Goal: Use online tool/utility: Utilize a website feature to perform a specific function

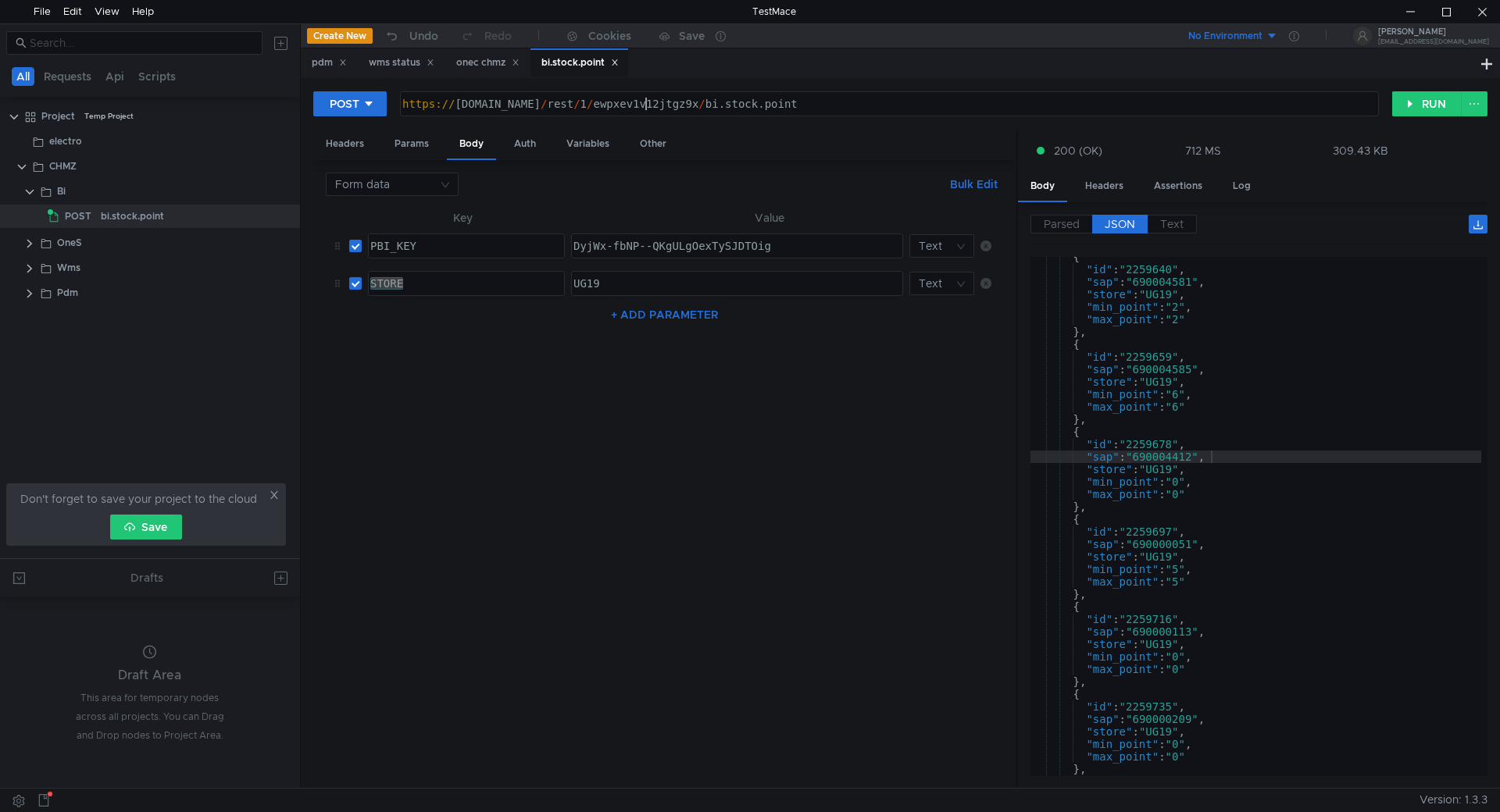
scroll to position [92, 0]
drag, startPoint x: 725, startPoint y: 102, endPoint x: 881, endPoint y: 102, distance: 156.0
click at [881, 102] on div "https:// chmzdev33.omk.ru / rest / 1 / ewpxev1v12jtgz9x / bi.stock.point" at bounding box center [888, 116] width 978 height 37
type textarea "https://chmzdev33.omk.ru/rest/1/ewpxev1v12jtgz9x/bi.stock.point"
drag, startPoint x: 588, startPoint y: 64, endPoint x: 144, endPoint y: 210, distance: 467.4
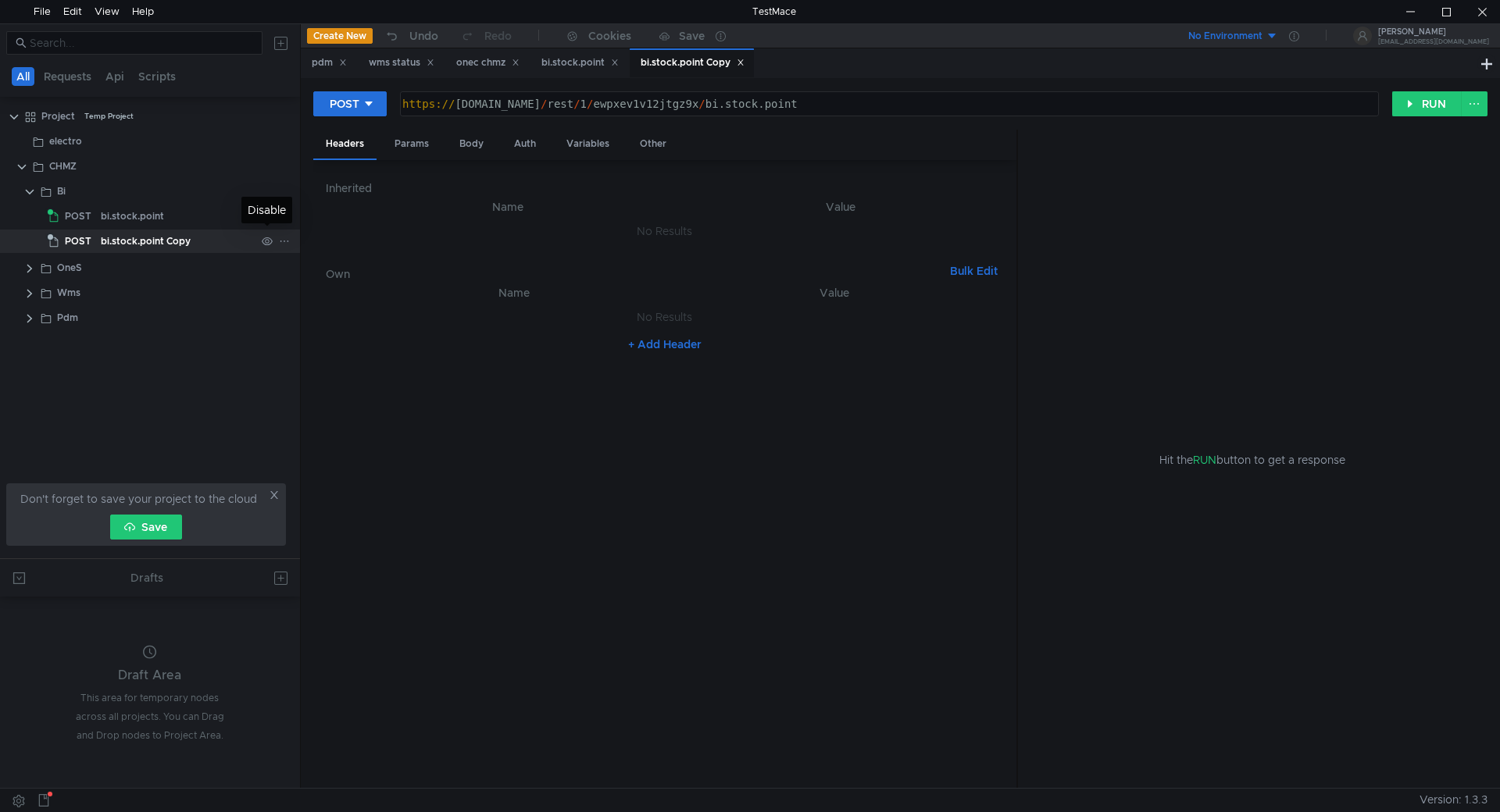
click at [286, 240] on icon at bounding box center [284, 241] width 11 height 11
click at [342, 289] on app-tour-anchor "Rename" at bounding box center [325, 285] width 42 height 19
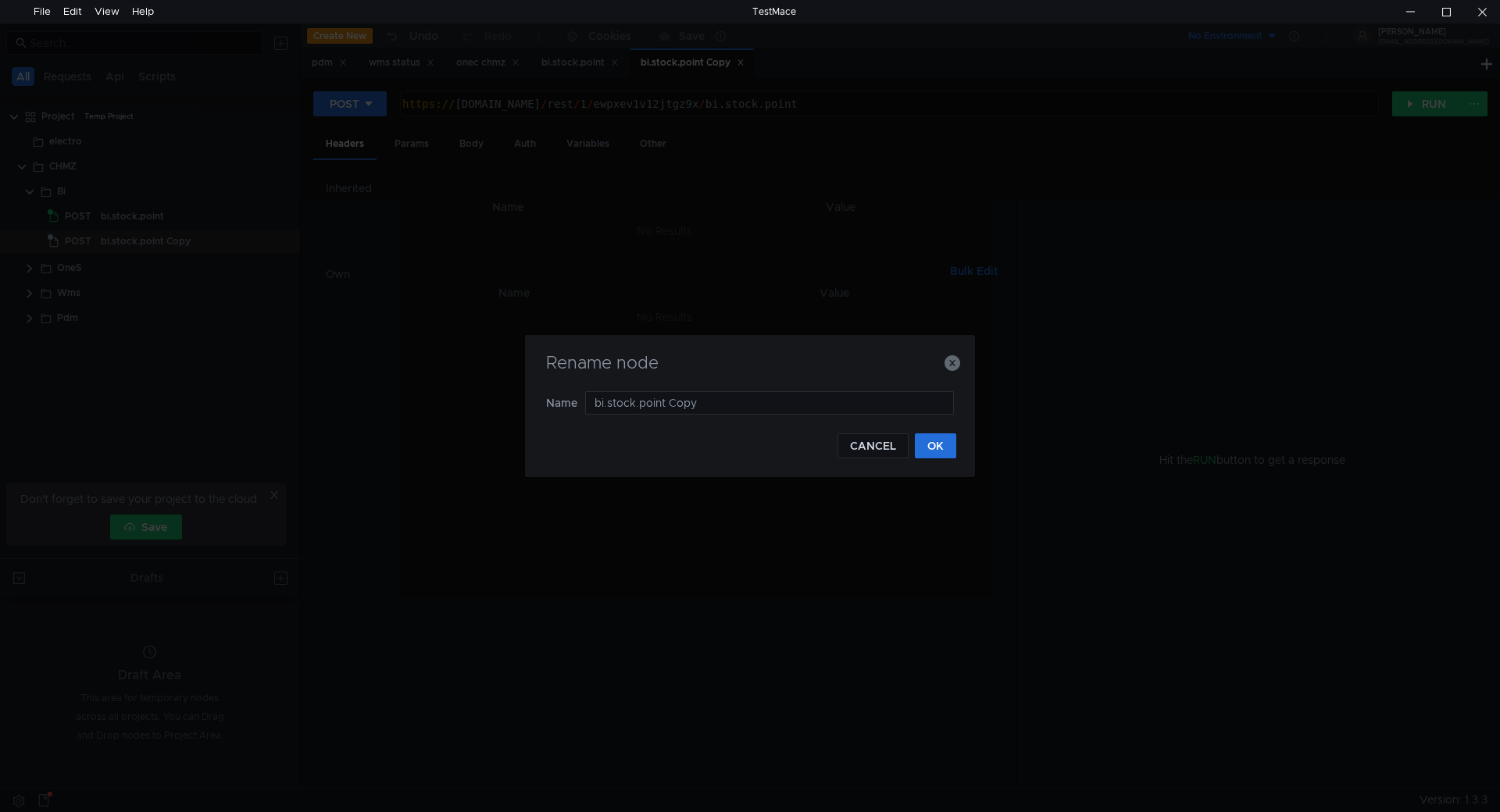
drag, startPoint x: 709, startPoint y: 402, endPoint x: 412, endPoint y: 382, distance: 297.7
click at [400, 381] on div "Rename node Name bi.stock.point Copy CANCEL OK" at bounding box center [750, 406] width 1500 height 812
type input "bi.product.balance"
click at [943, 441] on button "OK" at bounding box center [936, 446] width 41 height 25
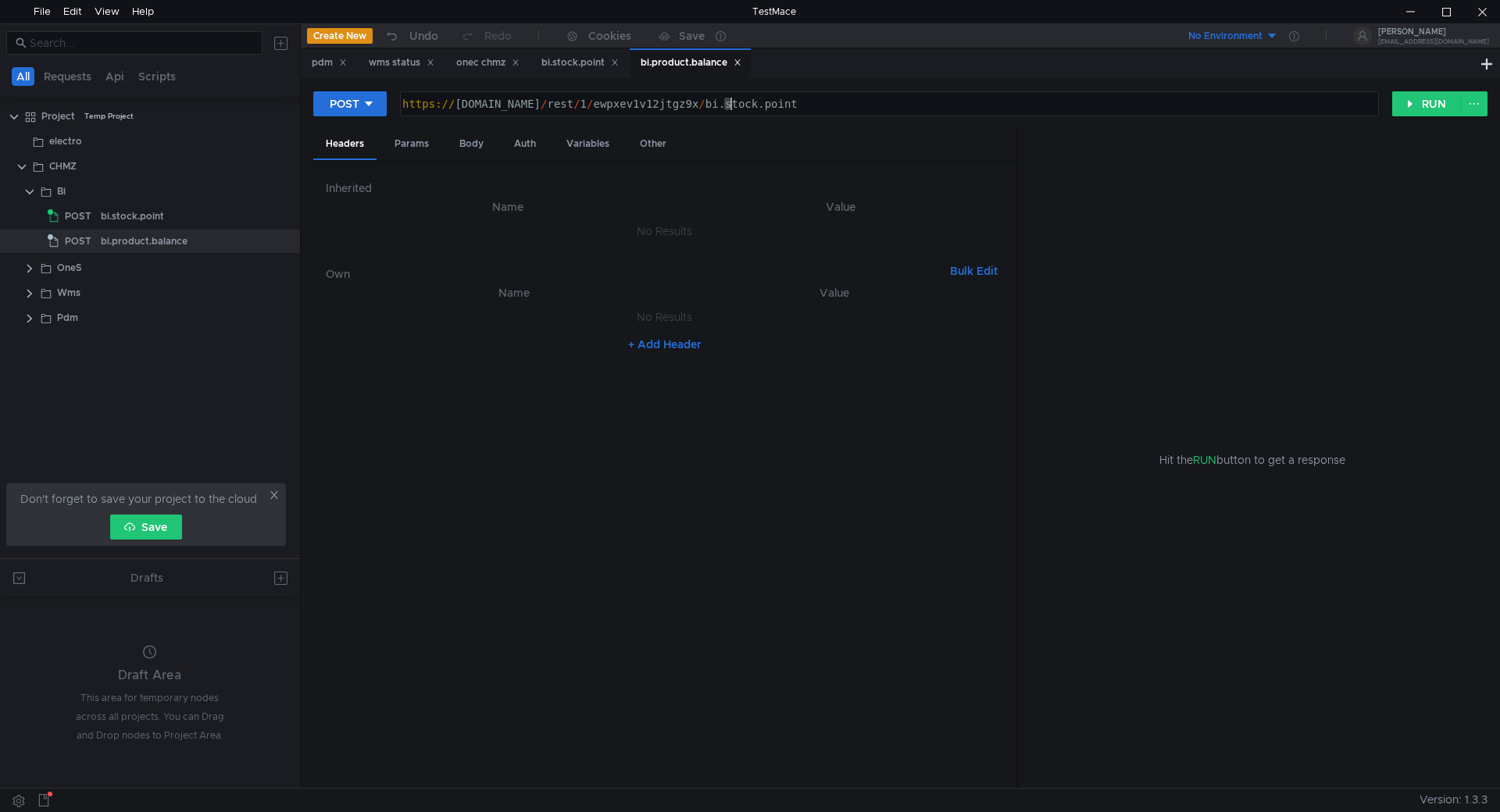
drag, startPoint x: 725, startPoint y: 102, endPoint x: 877, endPoint y: 110, distance: 152.2
click at [876, 108] on div "https:// chmzdev33.omk.ru / rest / 1 / ewpxev1v12jtgz9x / bi.stock.point" at bounding box center [888, 116] width 978 height 37
paste textarea "product.balance"
type textarea "https://chmzdev33.omk.ru/rest/1/ewpxev1v12jtgz9x/bi.product.balance"
click at [354, 100] on div "POST" at bounding box center [345, 104] width 29 height 18
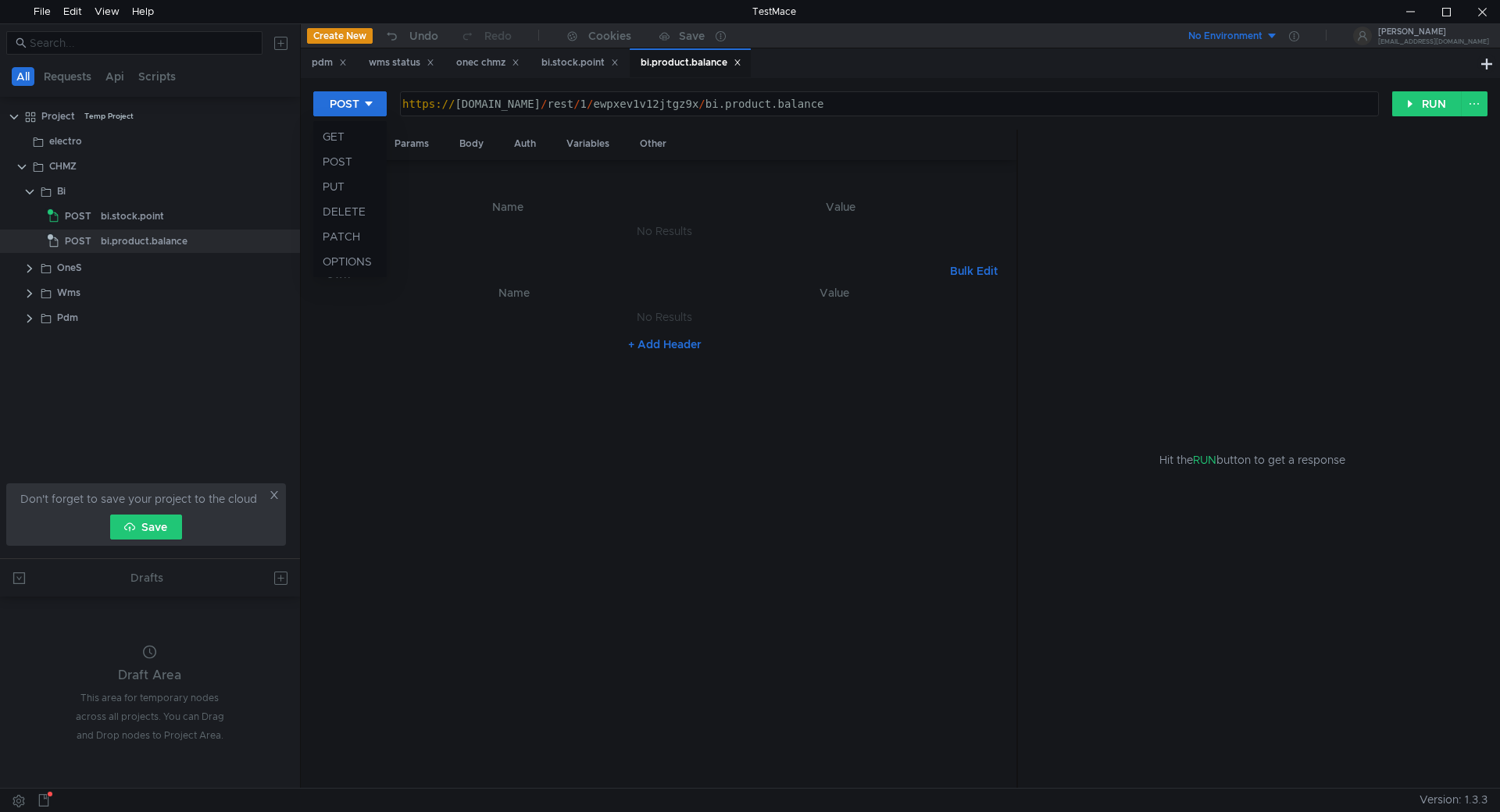
click at [355, 104] on div at bounding box center [750, 406] width 1500 height 812
click at [1409, 102] on button "RUN" at bounding box center [1427, 104] width 69 height 25
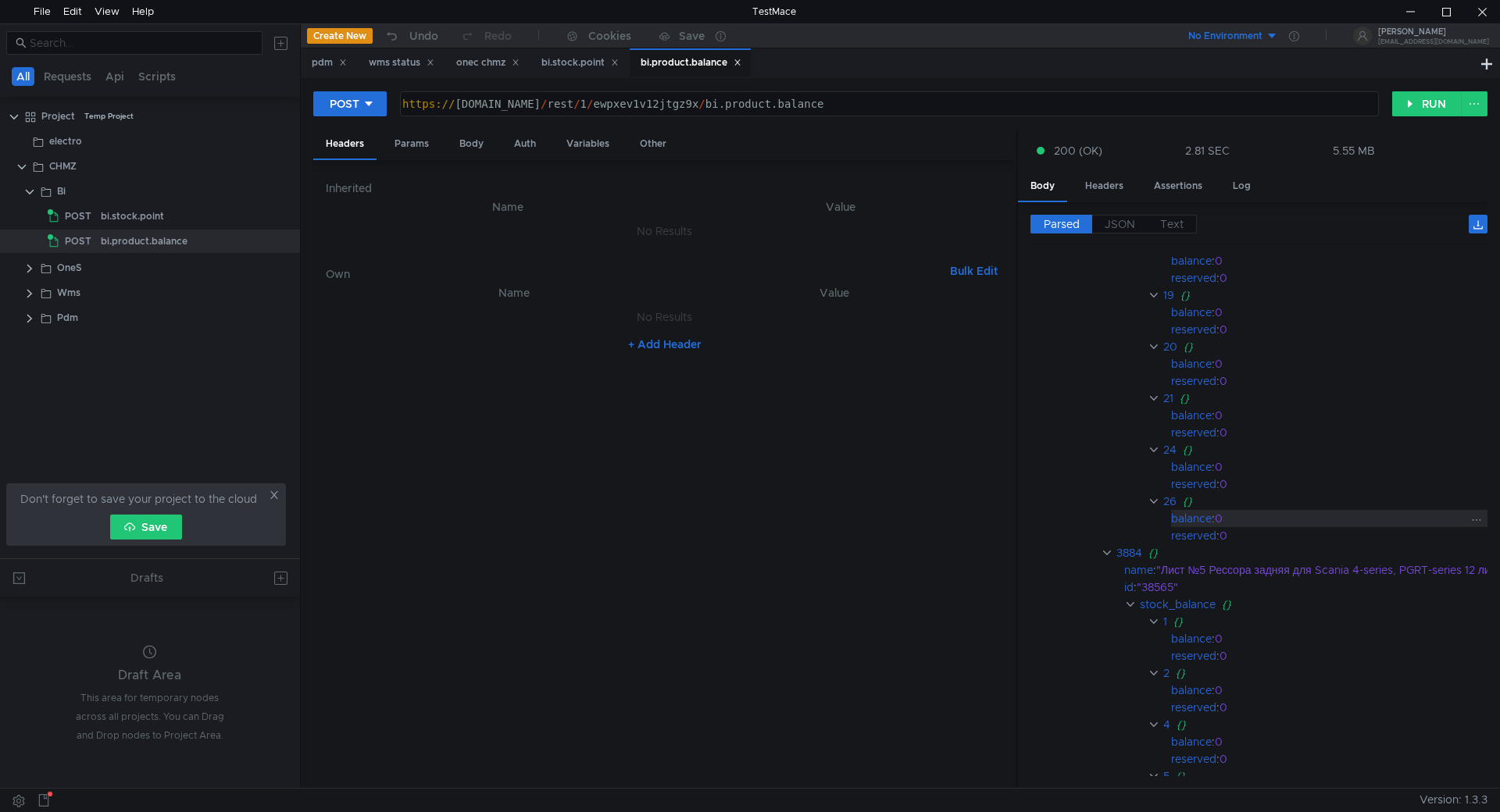
scroll to position [4354167, 0]
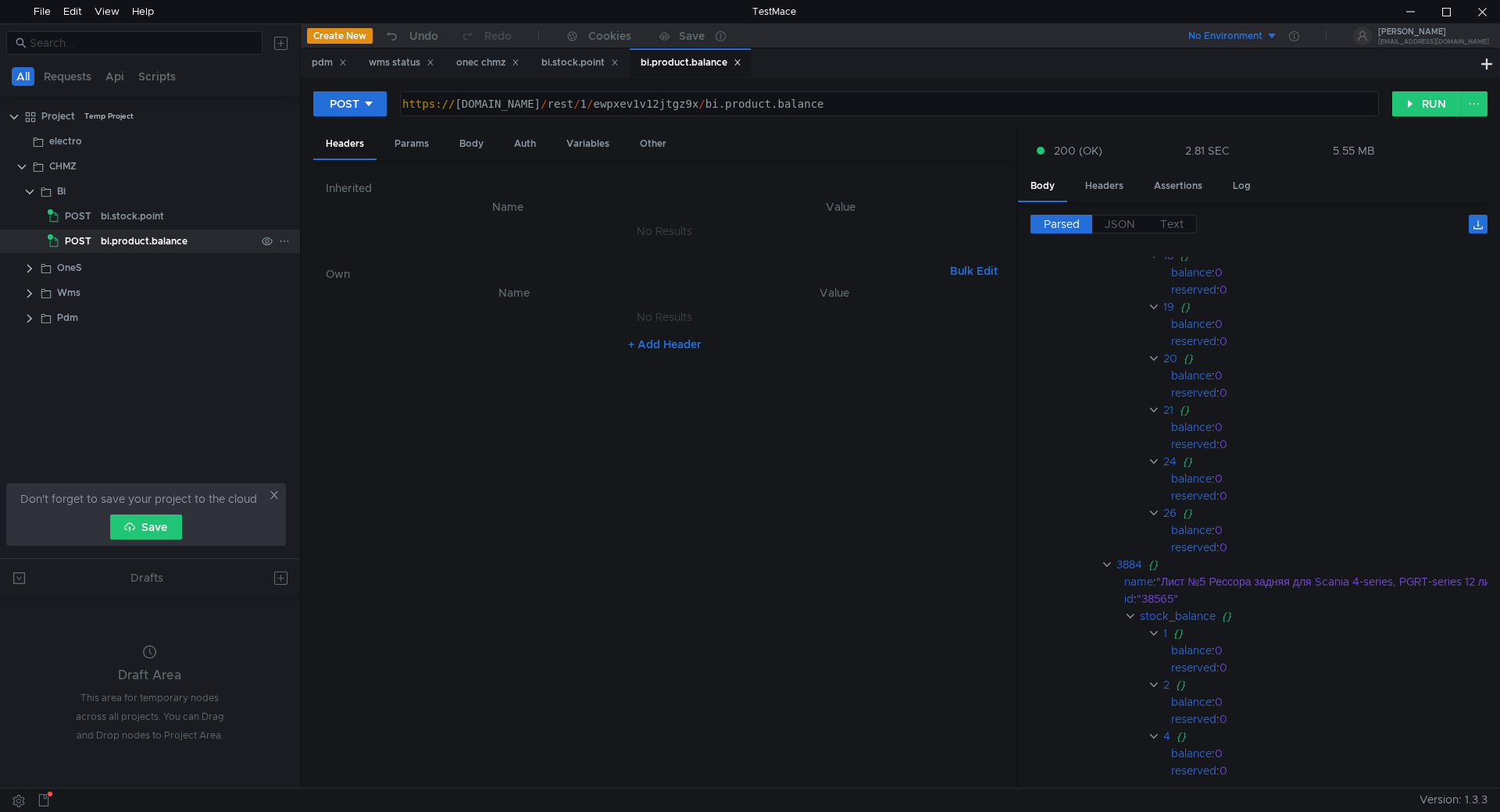
click at [283, 238] on icon at bounding box center [284, 241] width 11 height 11
click at [348, 305] on app-tour-anchor "Duplicate" at bounding box center [329, 308] width 49 height 19
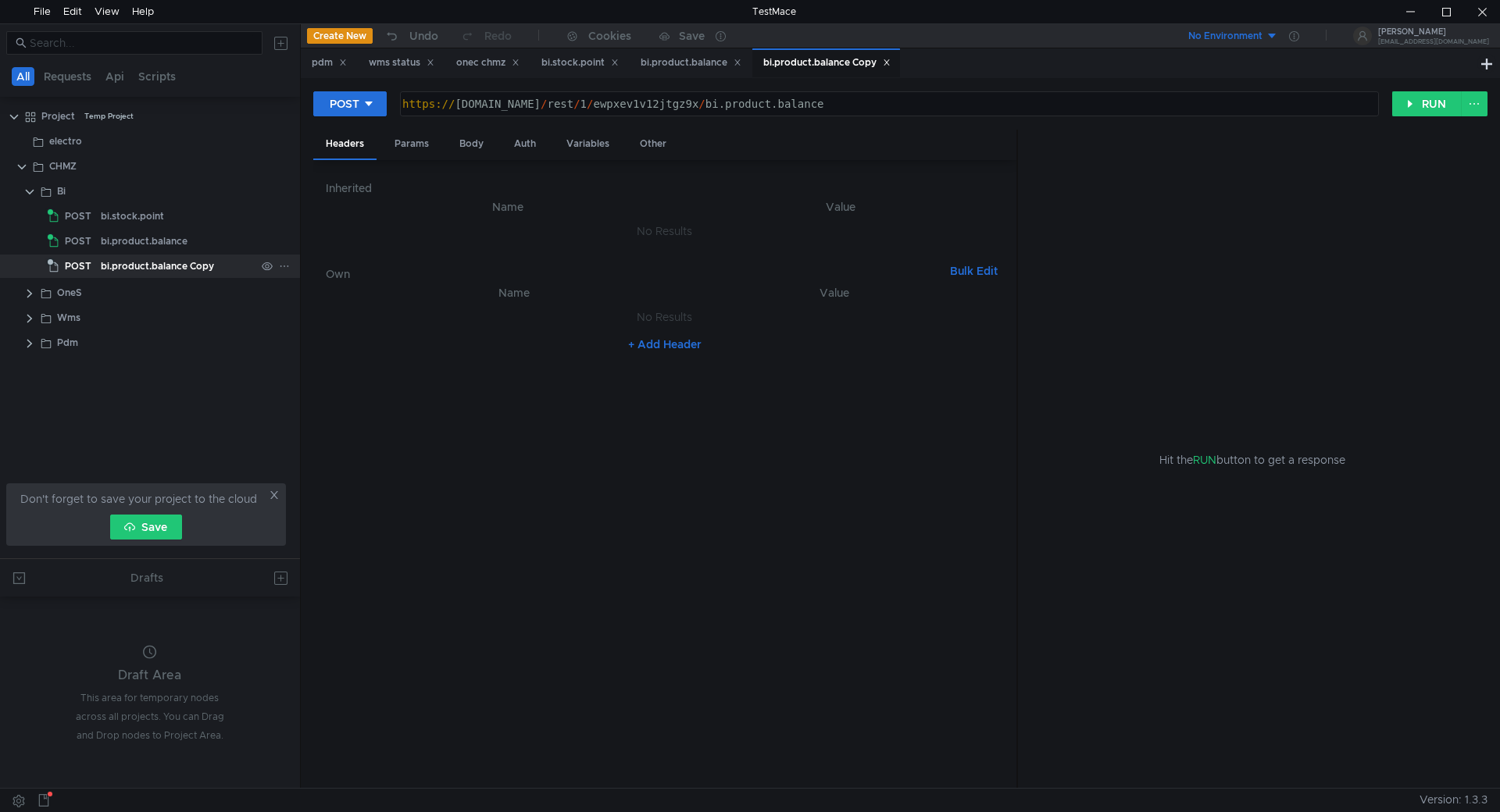
click at [288, 266] on icon at bounding box center [284, 266] width 8 height 2
click at [345, 311] on app-tour-anchor "Rename" at bounding box center [325, 310] width 42 height 19
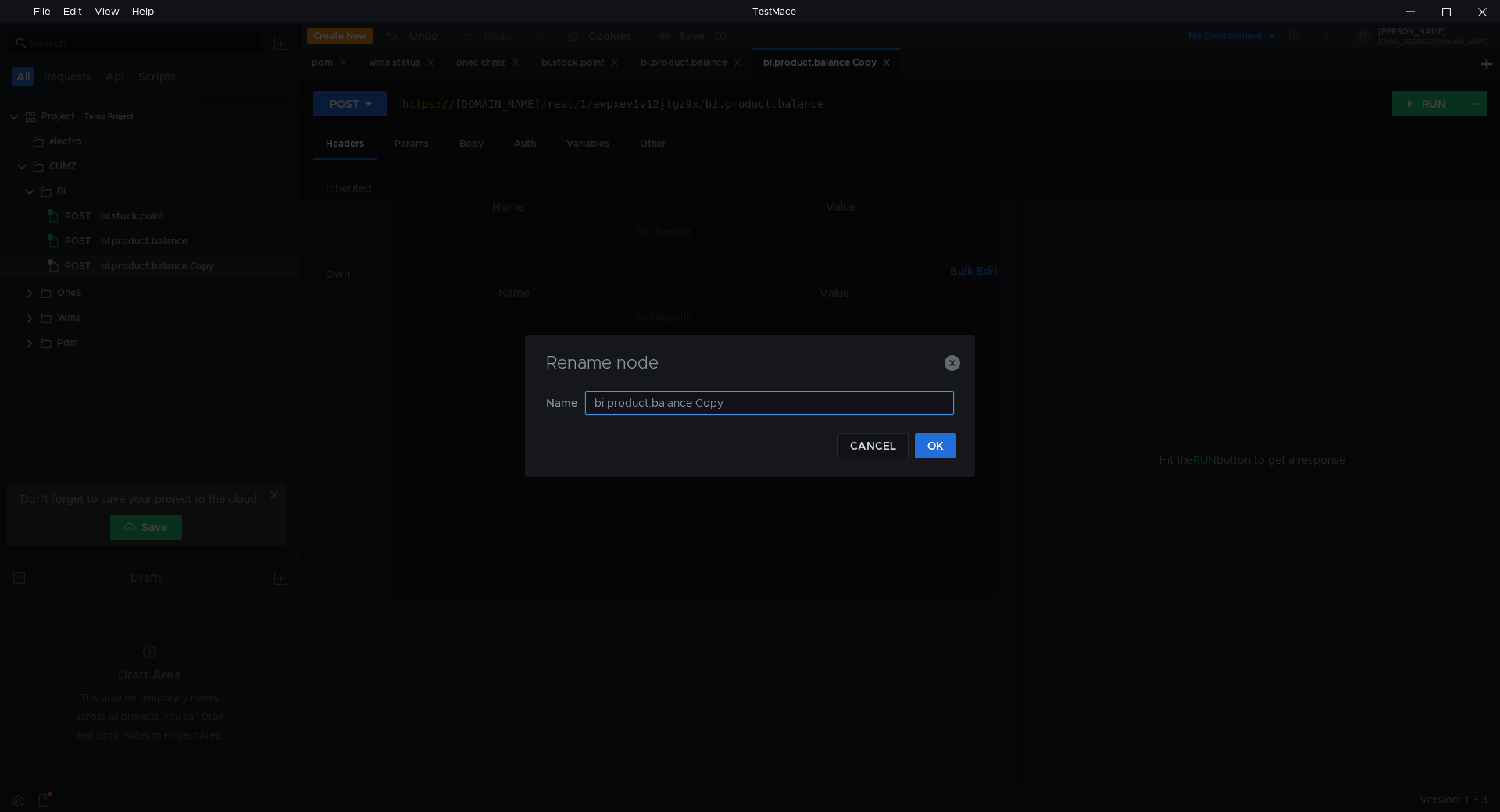
drag, startPoint x: 738, startPoint y: 398, endPoint x: 383, endPoint y: 375, distance: 355.7
click at [383, 375] on div "Rename node Name bi.product.balance Copy CANCEL OK" at bounding box center [750, 406] width 1500 height 812
paste input "moving.list"
type input "bi.moving.list"
click at [933, 443] on button "OK" at bounding box center [936, 446] width 41 height 25
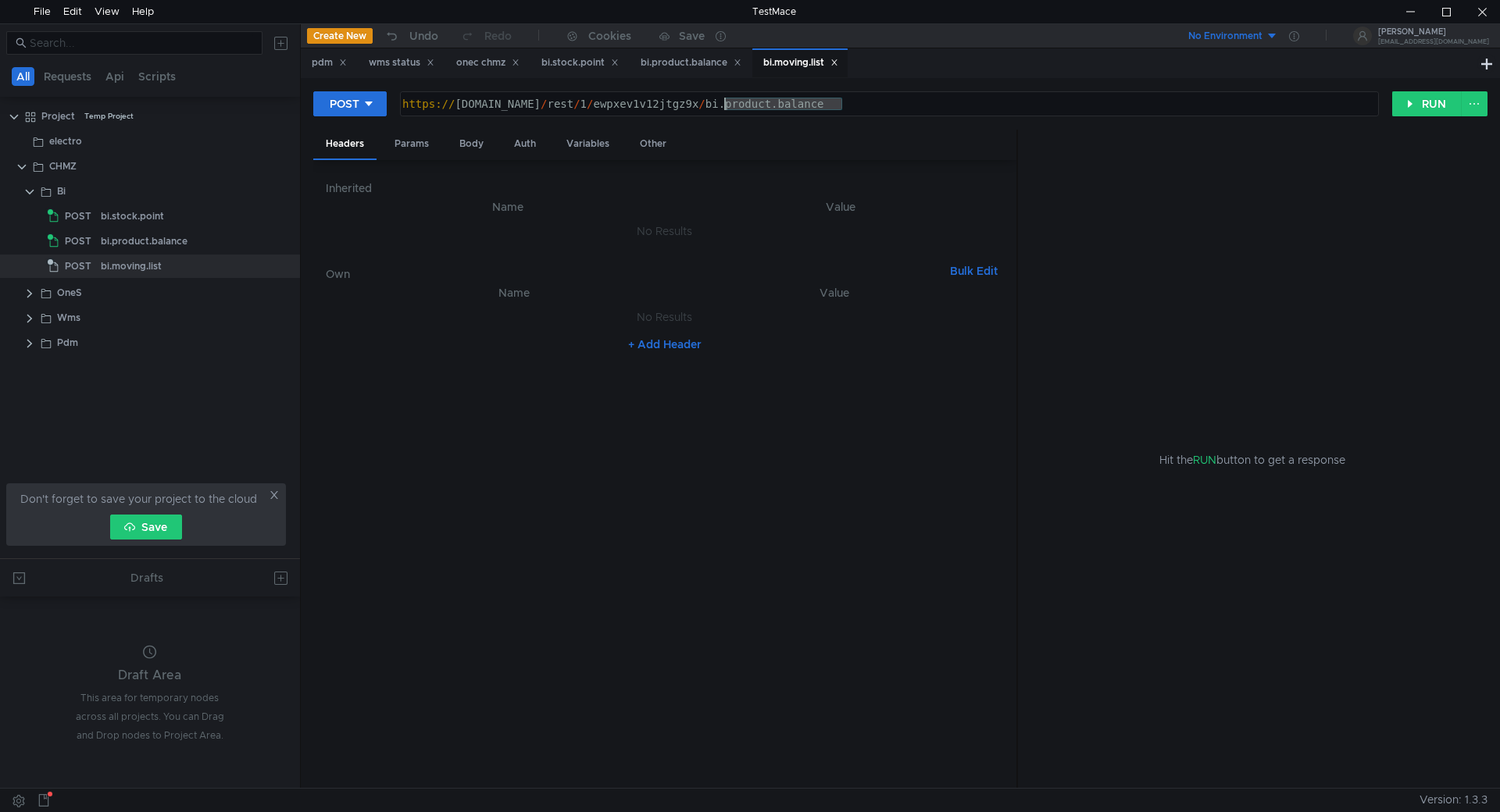
drag, startPoint x: 854, startPoint y: 104, endPoint x: 725, endPoint y: 112, distance: 129.2
click at [725, 112] on div "https:// chmzdev33.omk.ru / rest / 1 / ewpxev1v12jtgz9x / bi.product.balance" at bounding box center [888, 116] width 978 height 37
paste textarea "moving.list"
type textarea "[URL][DOMAIN_NAME]"
click at [1432, 105] on button "RUN" at bounding box center [1427, 104] width 69 height 25
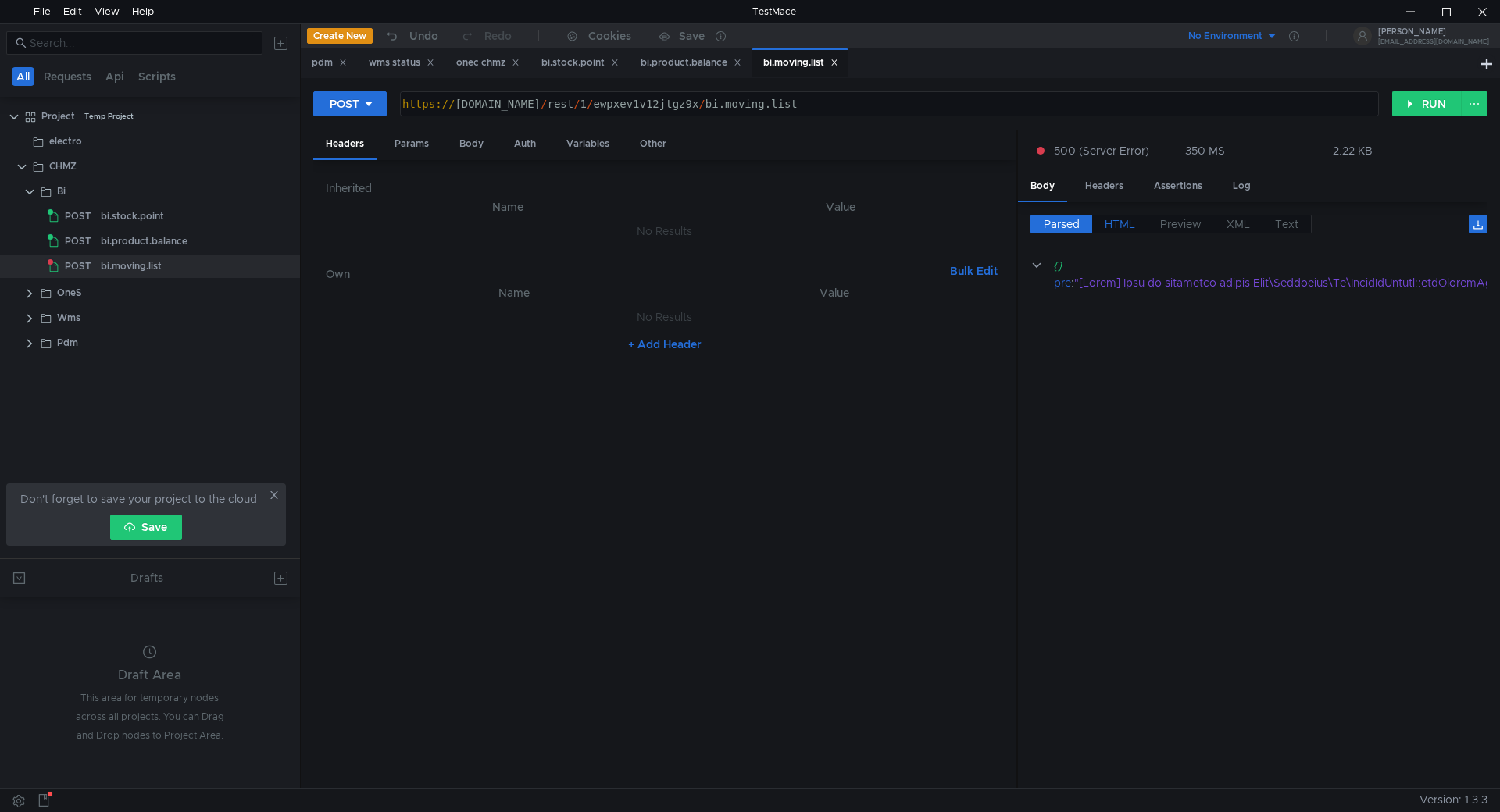
click at [1122, 222] on span "HTML" at bounding box center [1119, 223] width 30 height 14
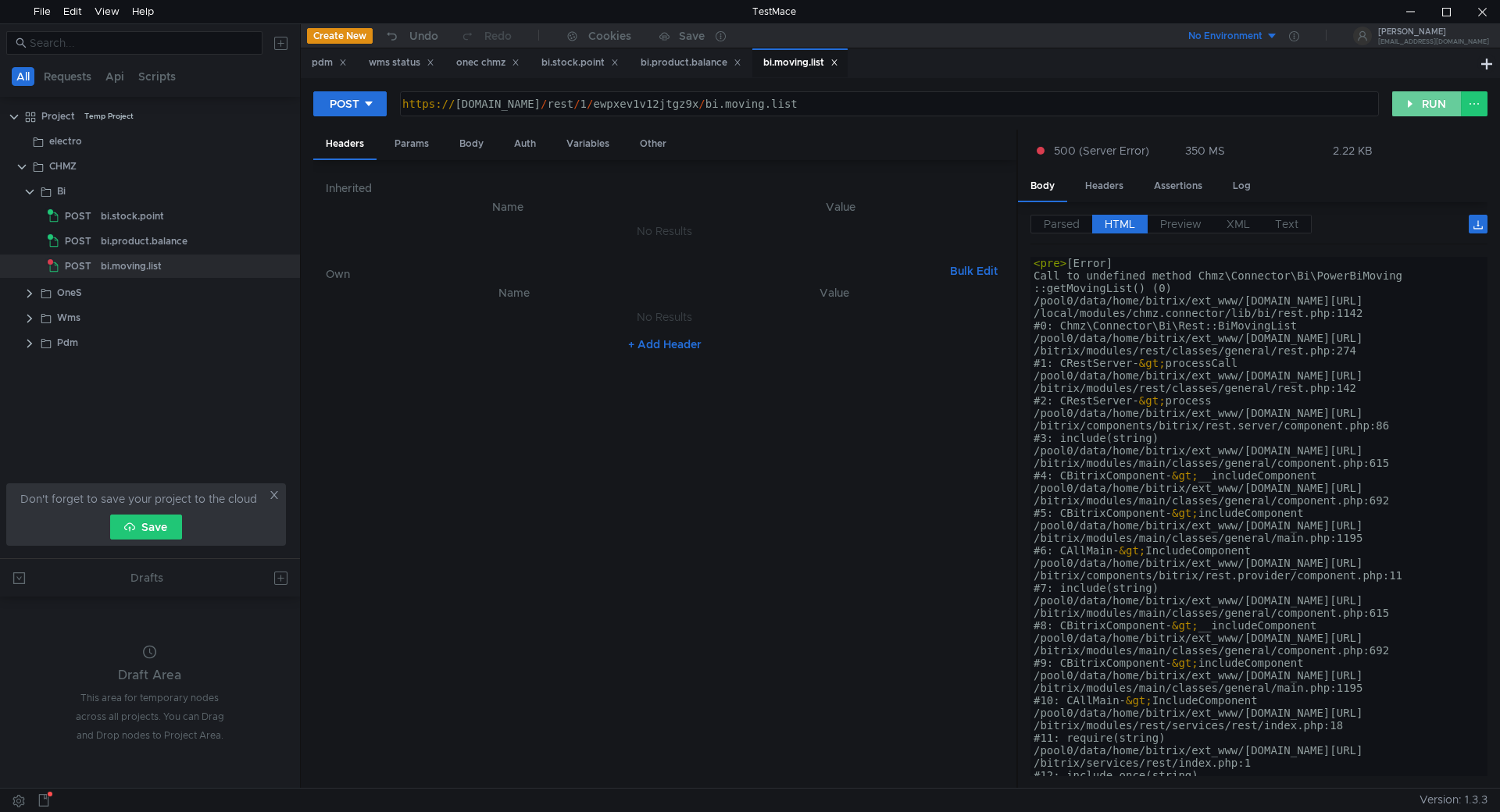
click at [1404, 111] on button "RUN" at bounding box center [1427, 104] width 69 height 25
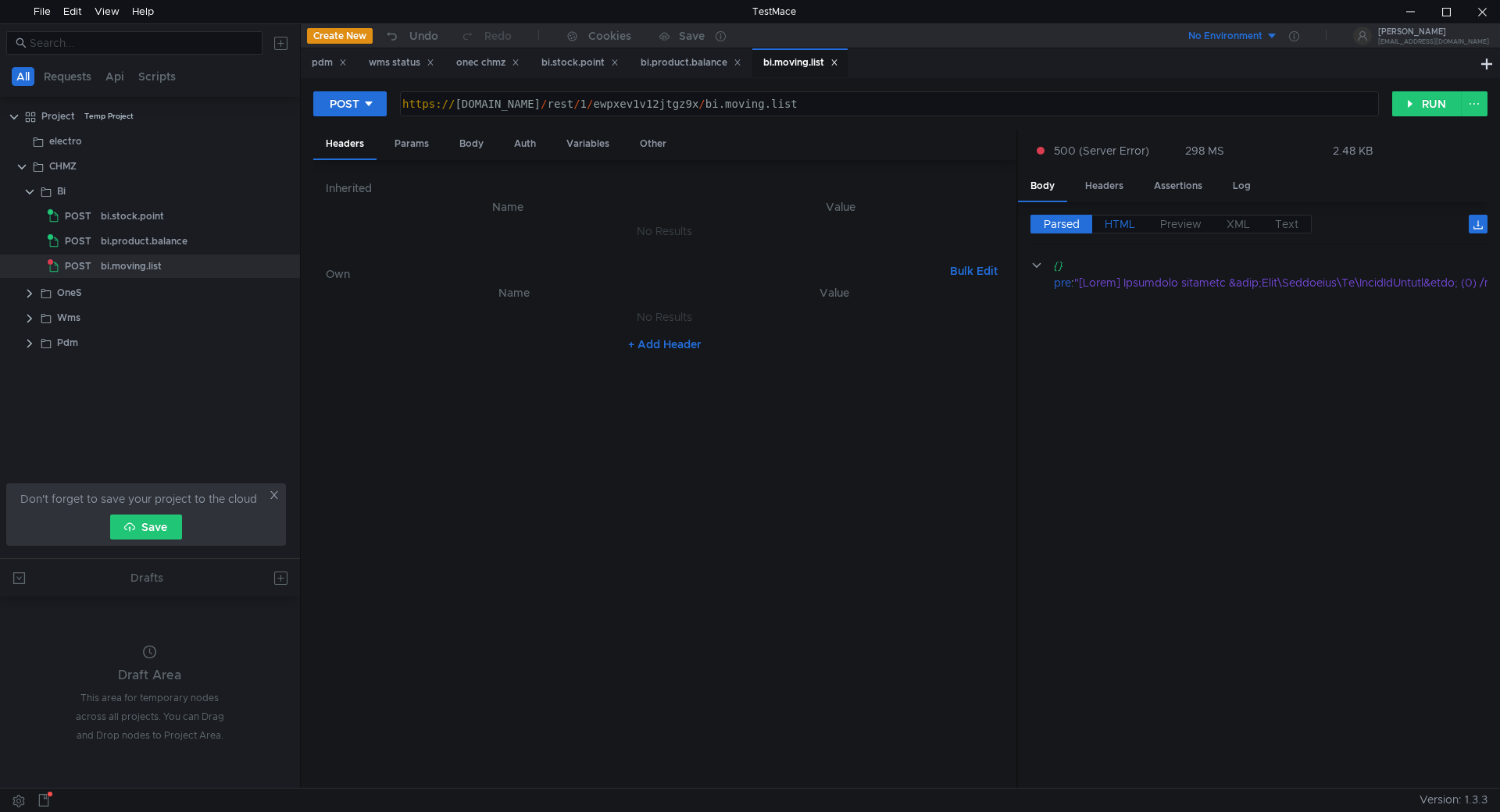
click at [1120, 224] on span "HTML" at bounding box center [1119, 223] width 30 height 14
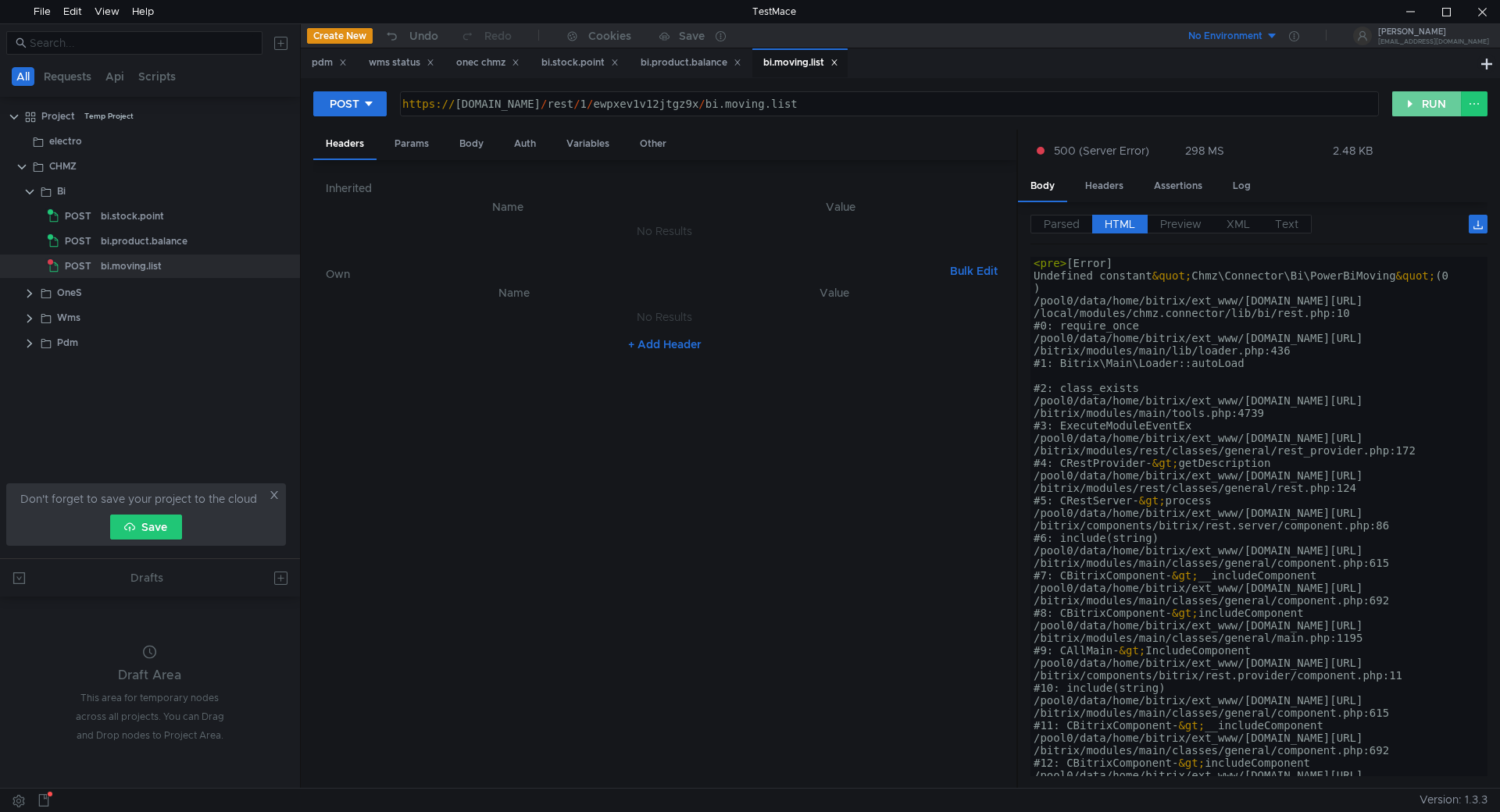
click at [1420, 100] on button "RUN" at bounding box center [1427, 104] width 69 height 25
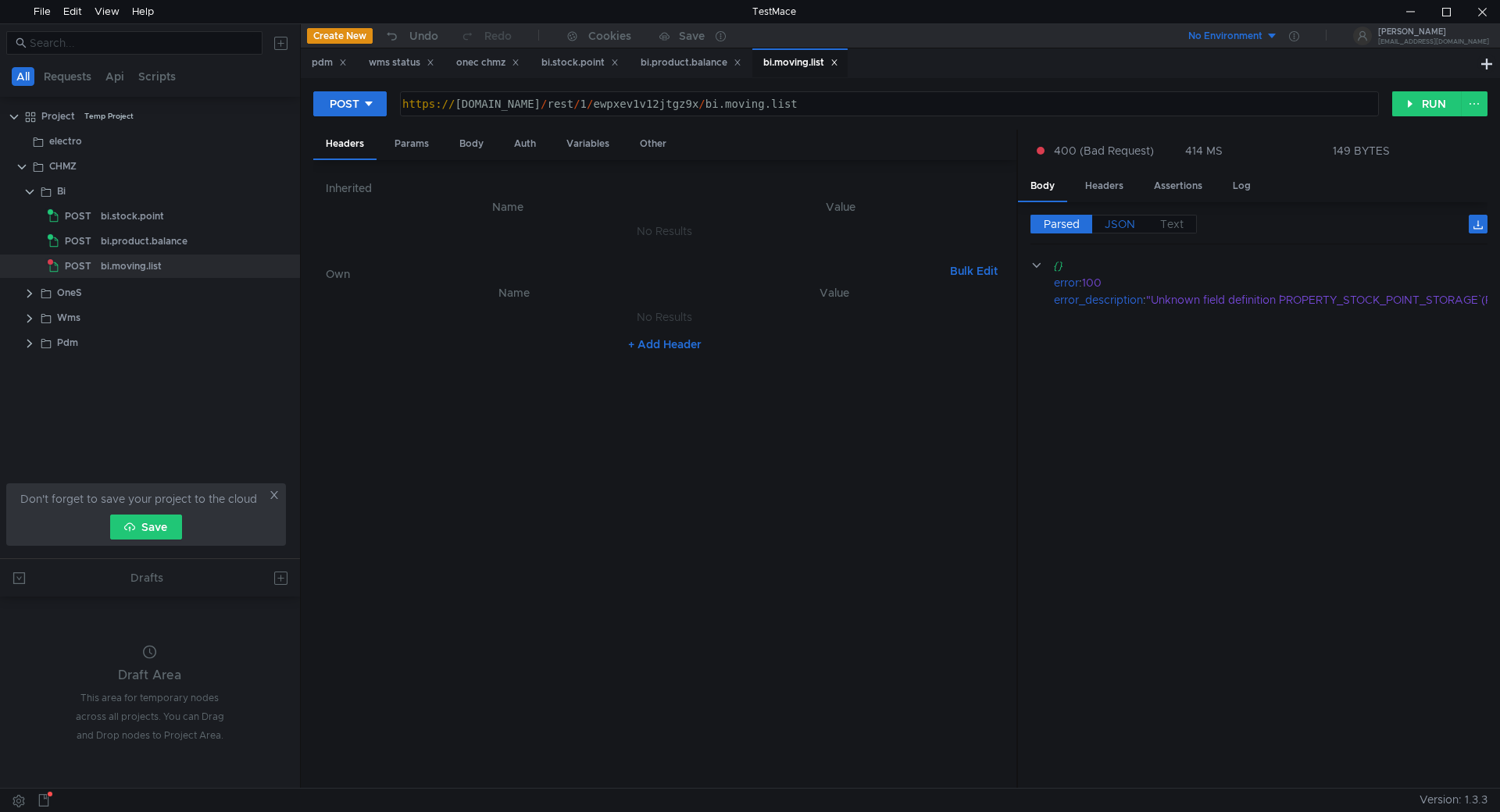
click at [1114, 224] on span "JSON" at bounding box center [1119, 223] width 30 height 14
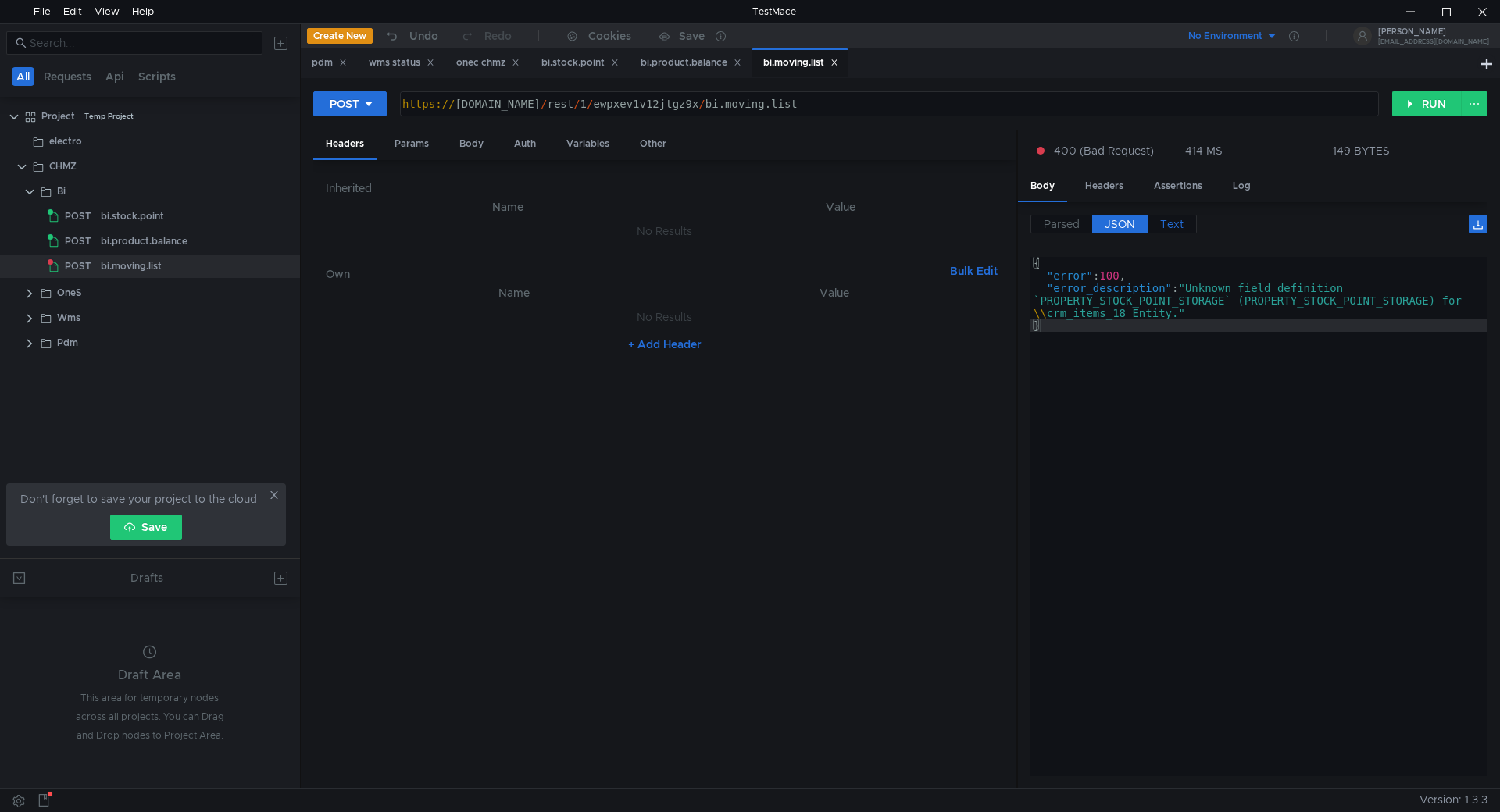
click at [1171, 223] on span "Text" at bounding box center [1172, 223] width 23 height 14
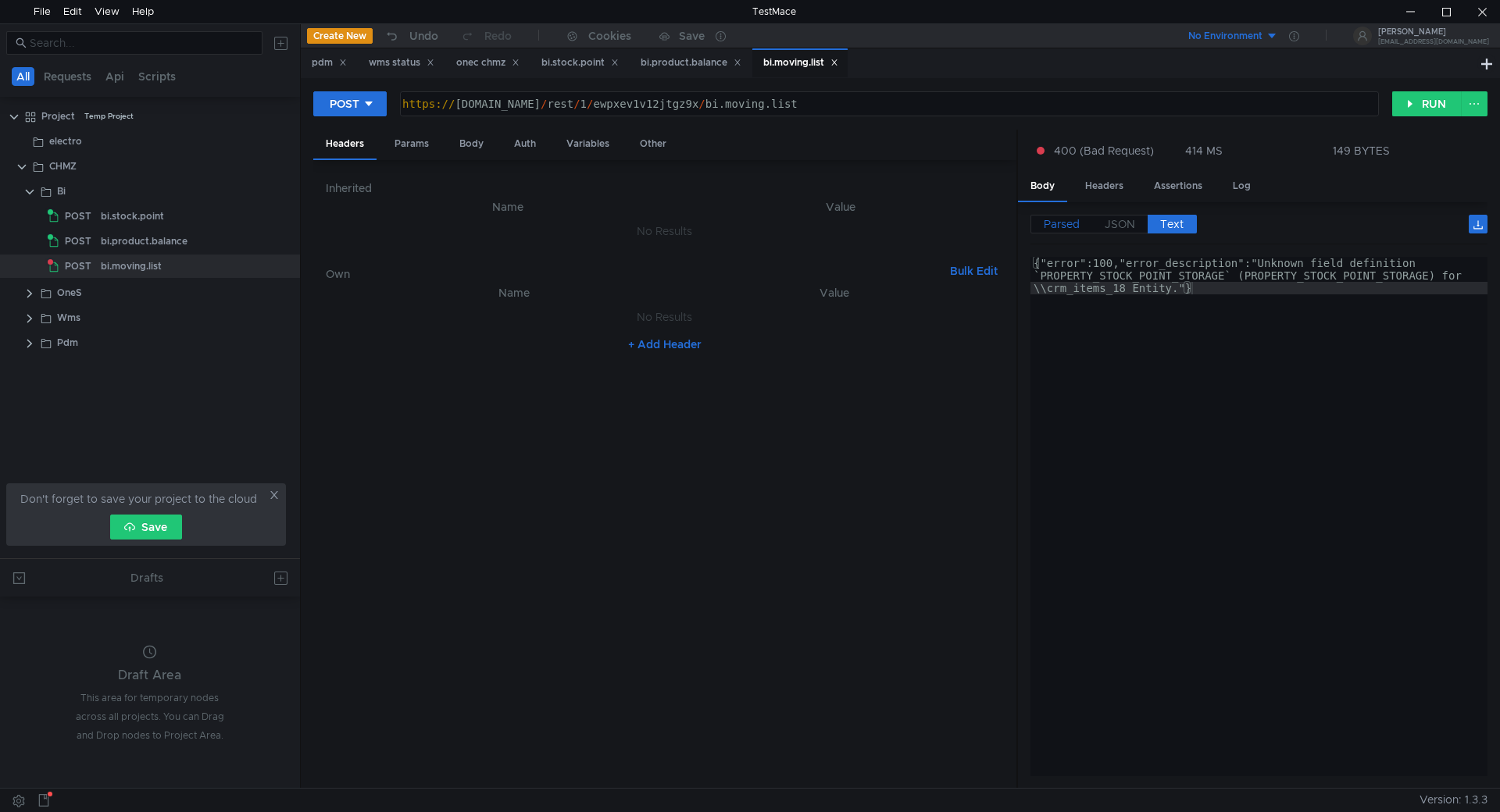
click at [1053, 222] on span "Parsed" at bounding box center [1062, 223] width 36 height 14
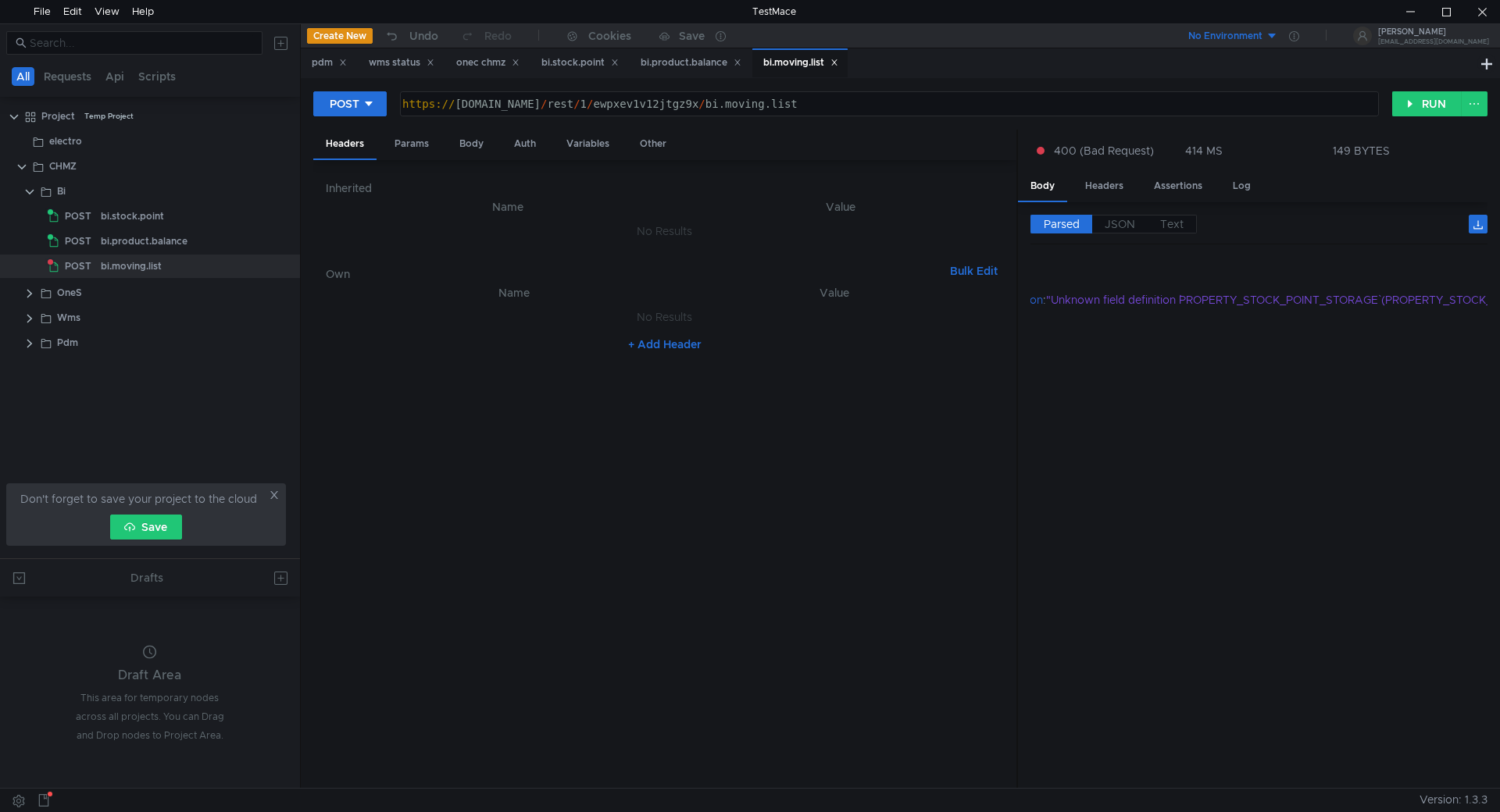
scroll to position [0, 102]
drag, startPoint x: 1186, startPoint y: 302, endPoint x: 1383, endPoint y: 302, distance: 197.0
click at [1383, 302] on div ""Unknown field definition `PROPERTY_STOCK_POINT_STORAGE` (PROPERTY_STOCK_POINT_…" at bounding box center [1386, 300] width 682 height 18
copy div "PROPERTY_STOCK_POINT_STORAGE"
click at [1421, 104] on button "RUN" at bounding box center [1427, 104] width 69 height 25
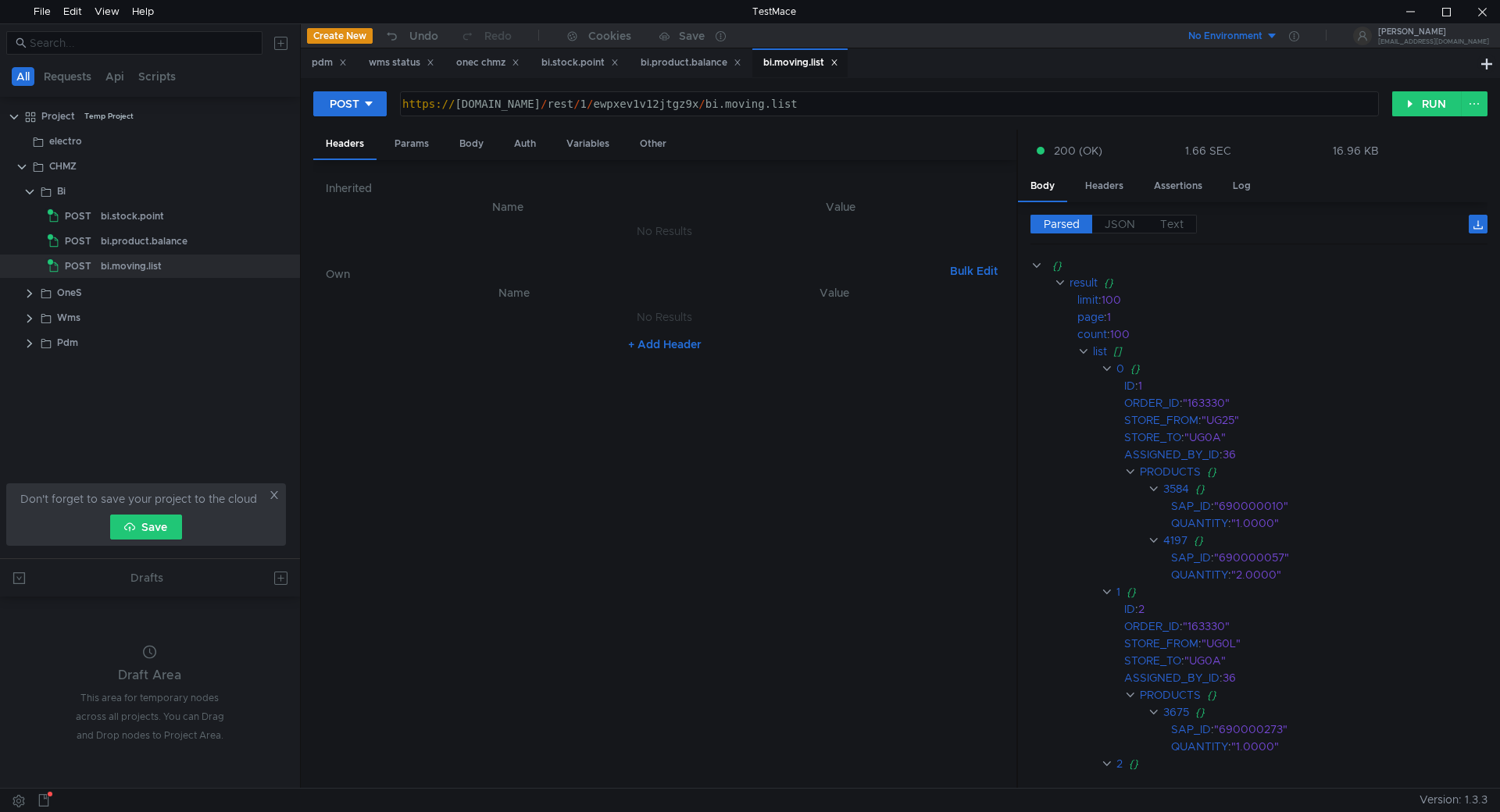
scroll to position [0, 0]
click at [841, 105] on div "https:// chmzdev33.omk.ru / rest / 1 / ewpxev1v12jtgz9x / bi.moving.list" at bounding box center [888, 116] width 978 height 37
drag, startPoint x: 846, startPoint y: 103, endPoint x: 212, endPoint y: 75, distance: 634.6
click at [212, 75] on as-split "All Requests Api Scripts Project Temp Project electro CHMZ Bi POST bi.stock.poi…" at bounding box center [750, 405] width 1500 height 764
click at [696, 60] on div "bi.product.balance" at bounding box center [690, 62] width 101 height 17
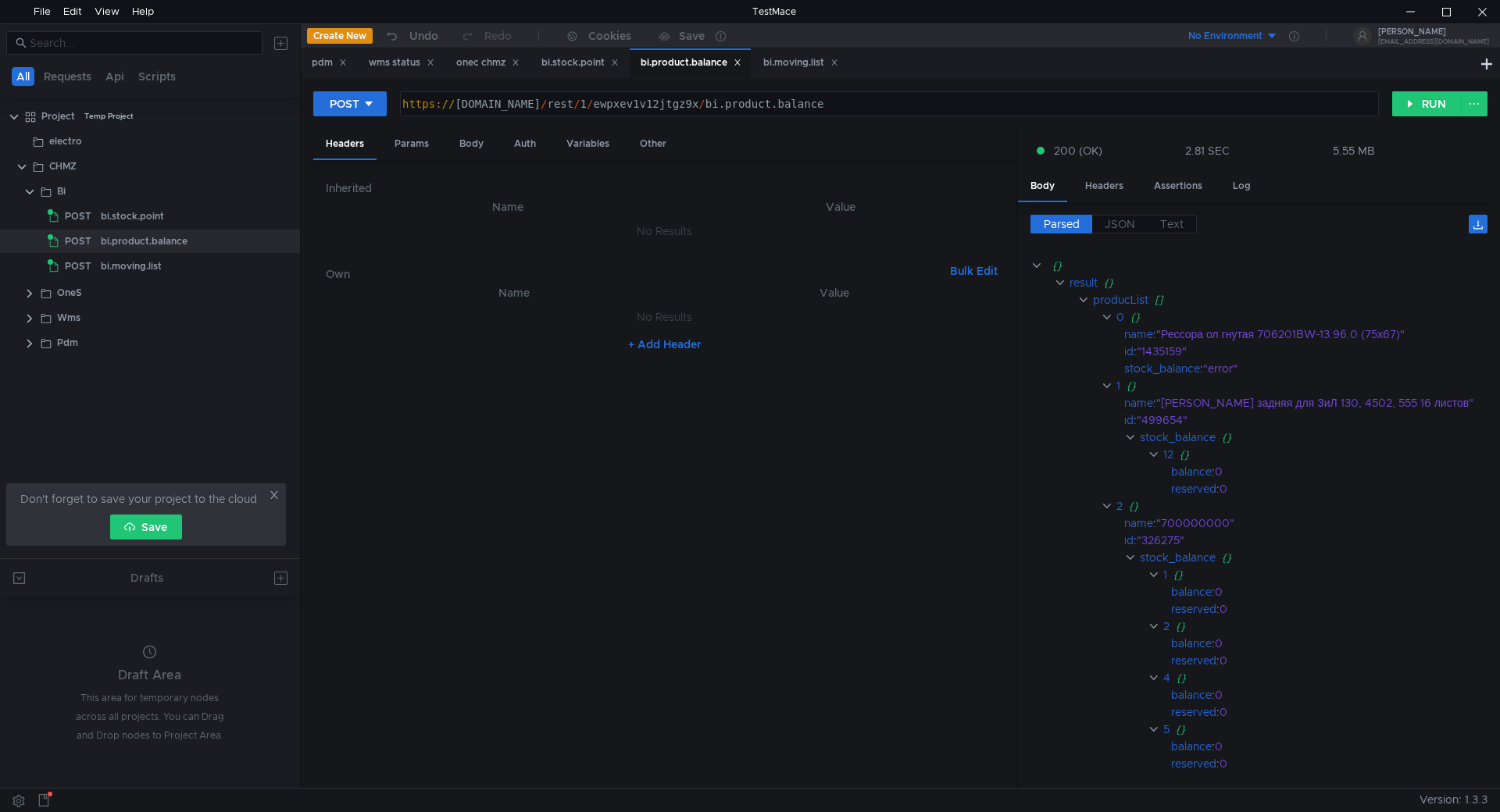
click at [783, 107] on div "https:// chmzdev33.omk.ru / rest / 1 / ewpxev1v12jtgz9x / bi.product.balance" at bounding box center [888, 116] width 978 height 37
drag, startPoint x: 852, startPoint y: 108, endPoint x: 728, endPoint y: 103, distance: 124.1
click at [728, 103] on div "https:// chmzdev33.omk.ru / rest / 1 / ewpxev1v12jtgz9x / bi.product.balance" at bounding box center [888, 116] width 978 height 37
click at [797, 104] on div "https:// chmzdev33.omk.ru / rest / 1 / ewpxev1v12jtgz9x / bi.product.balance" at bounding box center [889, 103] width 978 height 23
drag, startPoint x: 855, startPoint y: 103, endPoint x: 233, endPoint y: 123, distance: 622.3
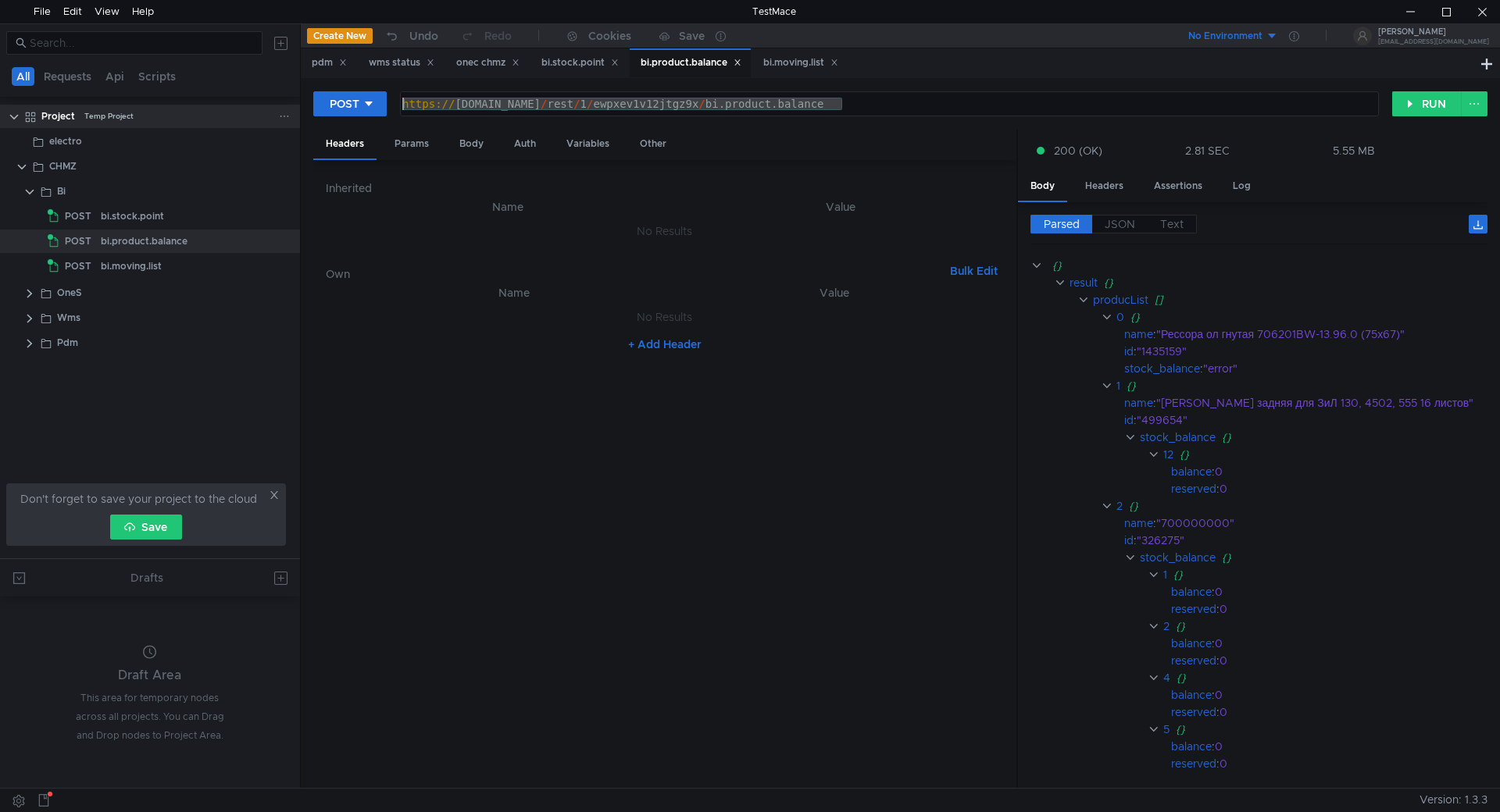
click at [149, 64] on as-split "All Requests Api Scripts Project Temp Project electro CHMZ Bi POST bi.stock.poi…" at bounding box center [750, 405] width 1500 height 764
click at [1418, 96] on button "RUN" at bounding box center [1427, 104] width 69 height 25
drag, startPoint x: 1022, startPoint y: 264, endPoint x: 1092, endPoint y: 341, distance: 104.1
click at [1092, 341] on div "Parsed JSON Text {} result {} producList [] 0 {} name : "Рессора ол гнутая 7062…" at bounding box center [1253, 495] width 470 height 587
click at [1118, 216] on label "JSON" at bounding box center [1120, 223] width 56 height 19
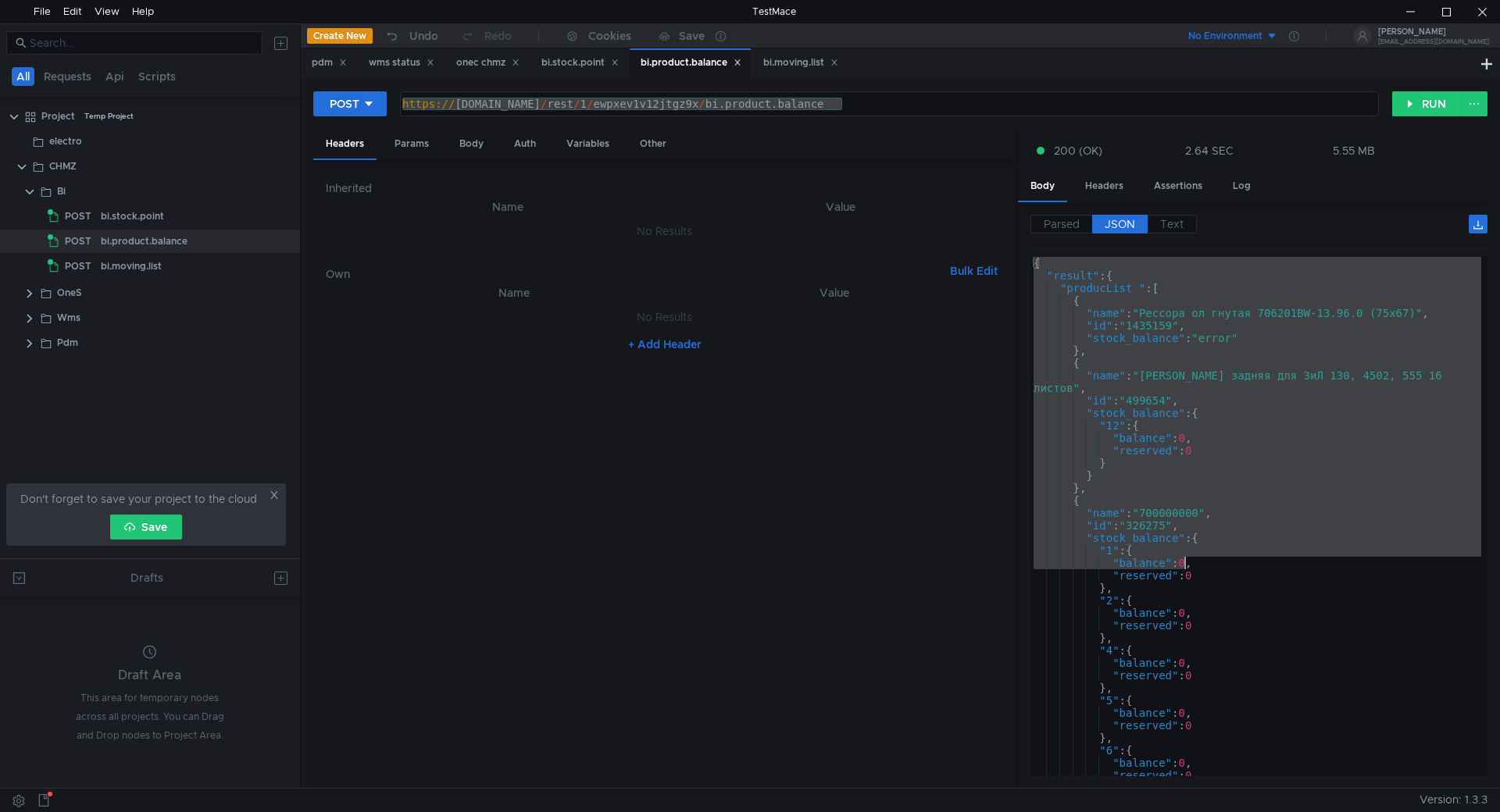
drag, startPoint x: 1185, startPoint y: 559, endPoint x: 1213, endPoint y: 663, distance: 107.7
click at [1190, 566] on div "{ "result" : { "producList " : [ { "name" : "Рессора ол гнутая 706201BW-13.96.0…" at bounding box center [1256, 529] width 451 height 545
click at [1227, 740] on div "{ "result" : { "producList " : [ { "name" : "Рессора ол гнутая 706201BW-13.96.0…" at bounding box center [1256, 529] width 451 height 545
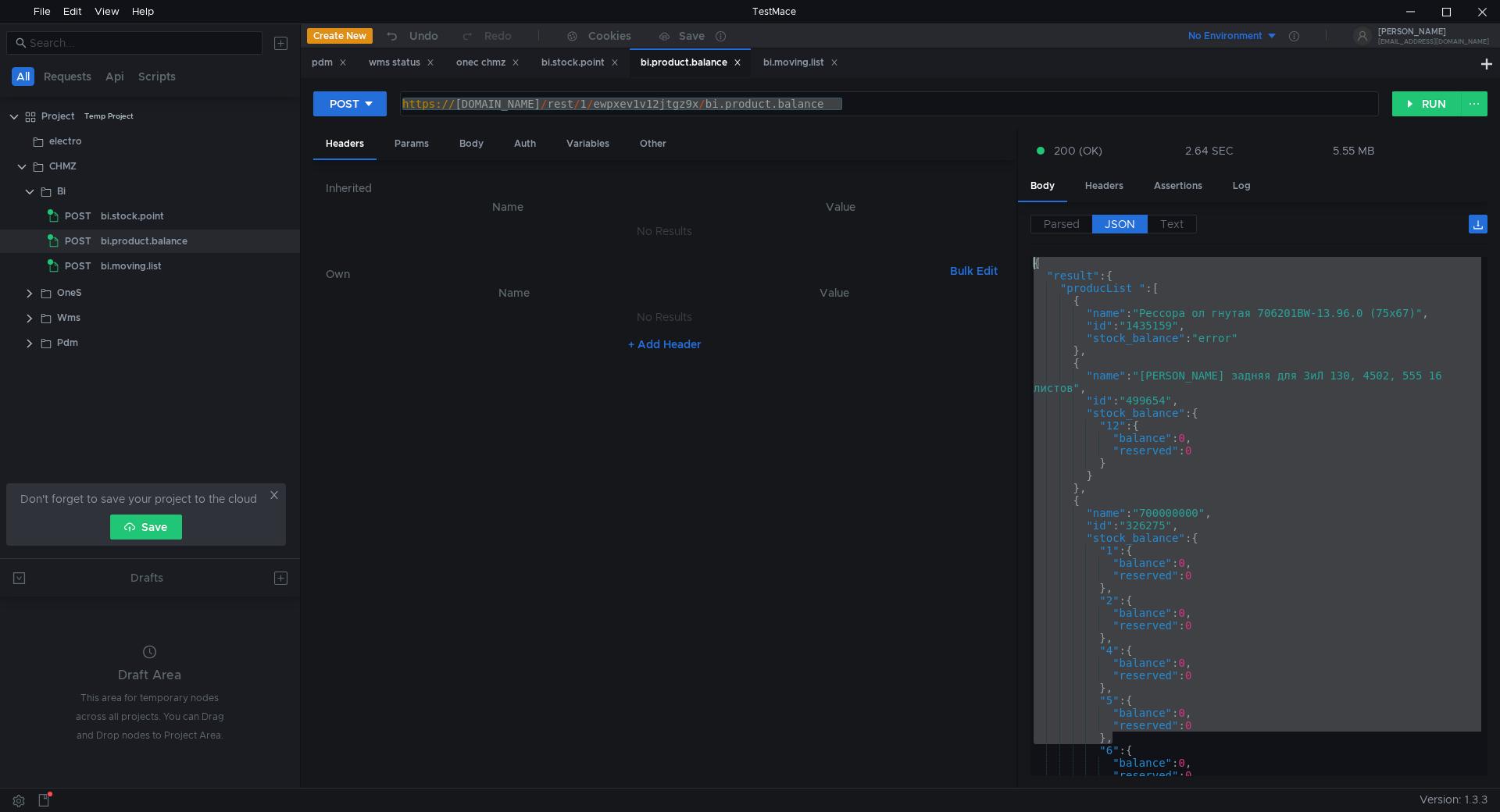
drag, startPoint x: 1238, startPoint y: 732, endPoint x: 1013, endPoint y: 261, distance: 522.0
click at [1013, 261] on as-split "Headers Params Body Auth Variables Other Inherited Name Value No Results Own Bu…" at bounding box center [900, 460] width 1175 height 660
type textarea "{ "result": {"
click at [776, 103] on div "https:// chmzdev33.omk.ru / rest / 1 / ewpxev1v12jtgz9x / bi.product.balance" at bounding box center [889, 103] width 978 height 23
click at [797, 54] on div "bi.moving.list" at bounding box center [800, 63] width 96 height 29
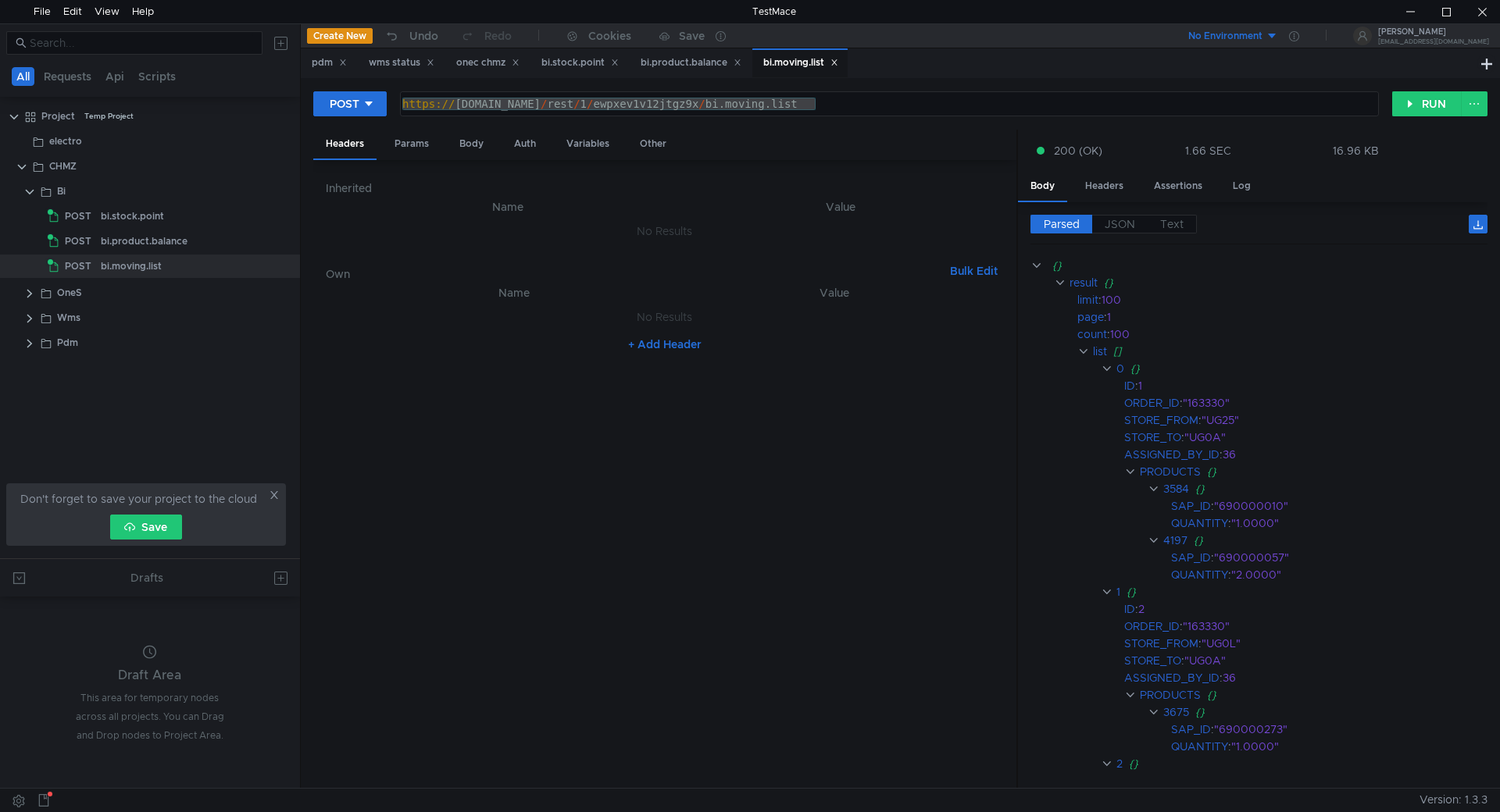
click at [803, 100] on div "https:// chmzdev33.omk.ru / rest / 1 / ewpxev1v12jtgz9x / bi.moving.list" at bounding box center [889, 103] width 978 height 23
drag, startPoint x: 822, startPoint y: 100, endPoint x: 318, endPoint y: 76, distance: 504.6
click at [318, 76] on nz-tabset "pdm wms status onec chmz bi.stock.point bi.product.balance bi.moving.list POST …" at bounding box center [900, 419] width 1199 height 740
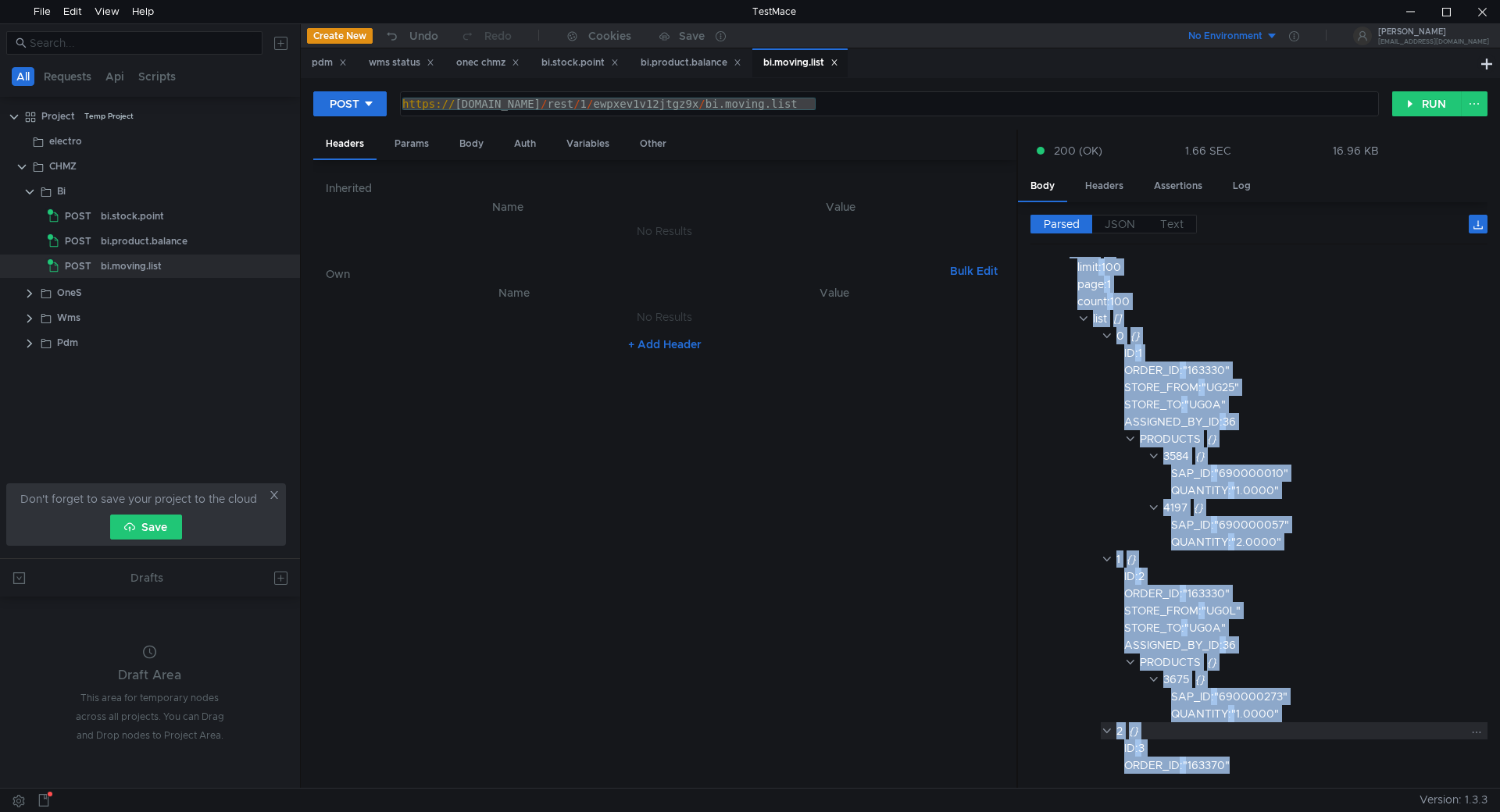
scroll to position [34, 0]
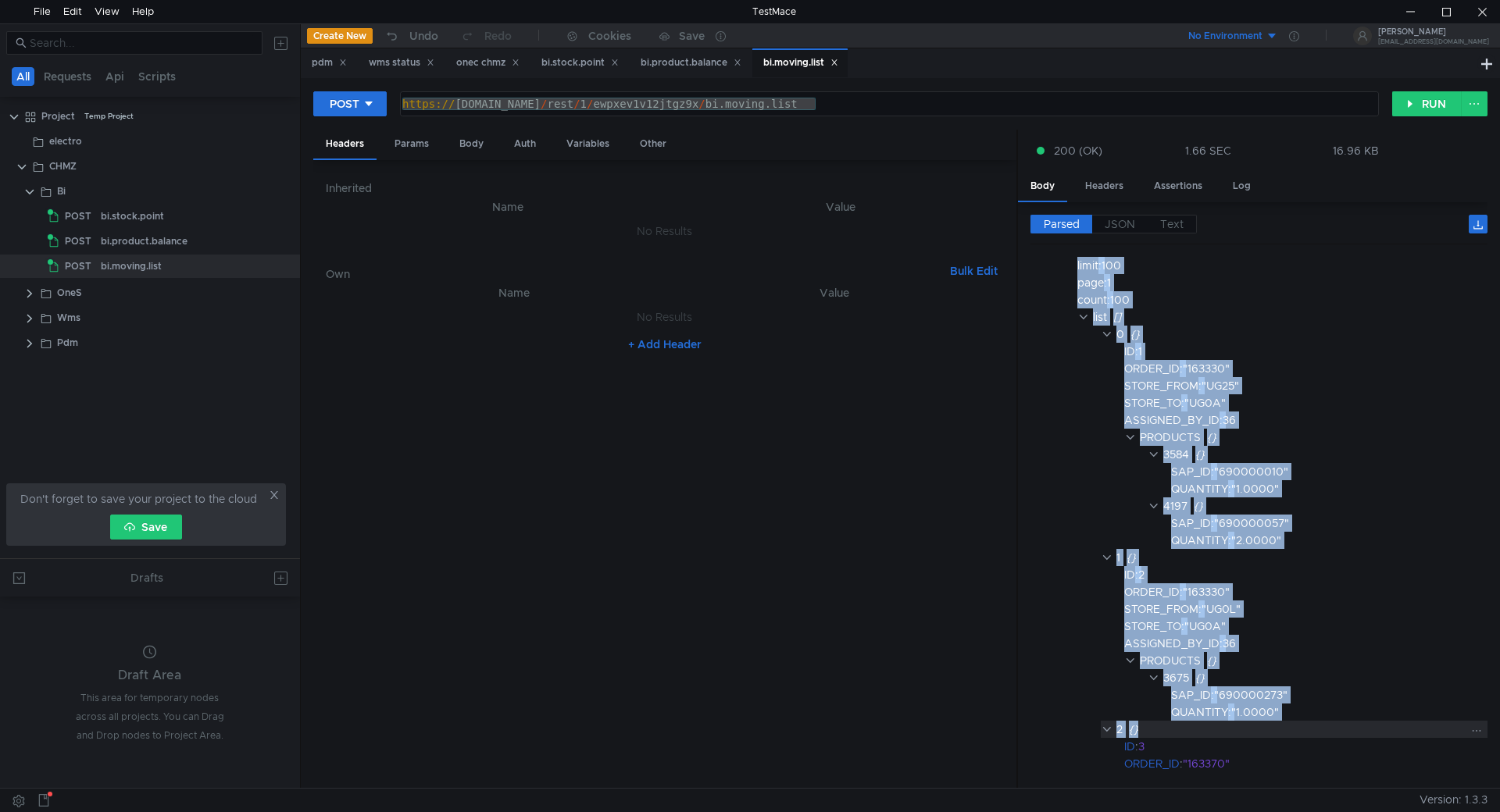
drag, startPoint x: 1027, startPoint y: 260, endPoint x: 1308, endPoint y: 721, distance: 539.9
click at [1308, 721] on div "Parsed JSON Text {} result {} limit : 100 page : 1 count : 100 list [] 0 {} ID …" at bounding box center [1253, 495] width 470 height 587
copy div "{} result {} limit : 100 page : 1 count : 100 list [] 0 {} ID : 1 ORDER_ID : "1…"
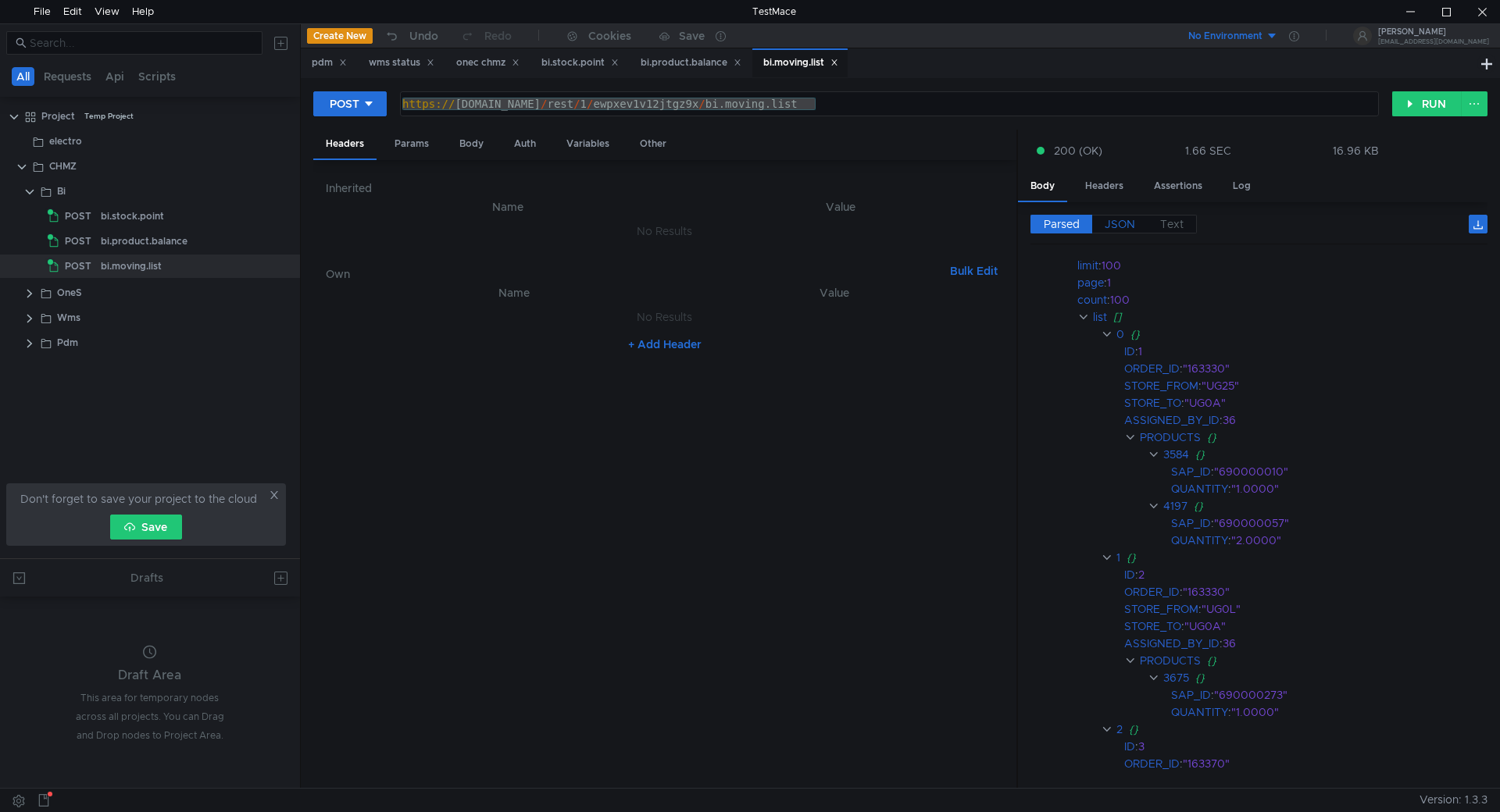
click at [1118, 223] on span "JSON" at bounding box center [1119, 223] width 30 height 14
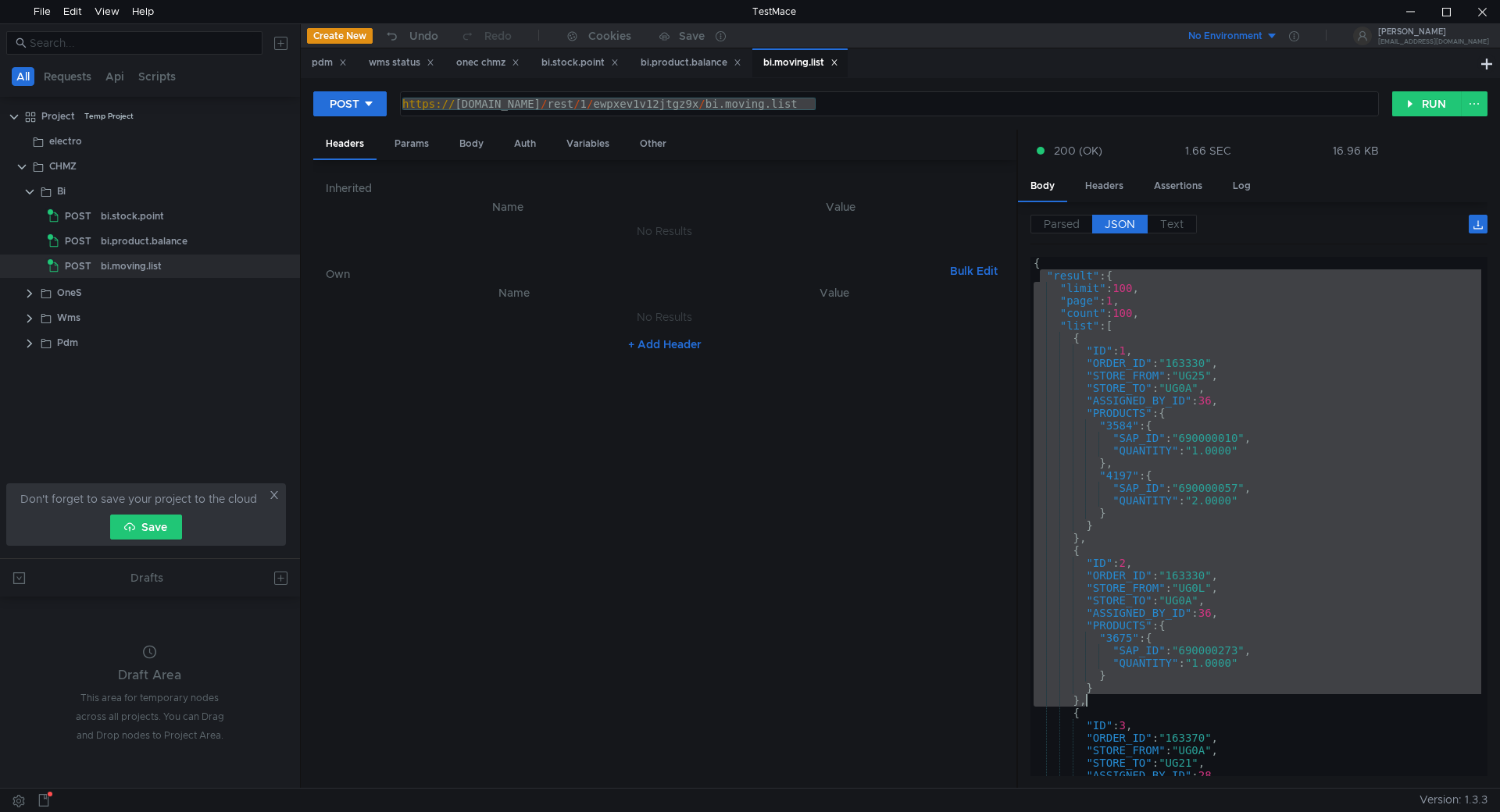
drag, startPoint x: 1039, startPoint y: 275, endPoint x: 1171, endPoint y: 702, distance: 446.9
click at [1171, 702] on div "{ "result" : { "limit" : 100 , "page" : 1 , "count" : 100 , "list" : [ { "ID" :…" at bounding box center [1256, 529] width 451 height 545
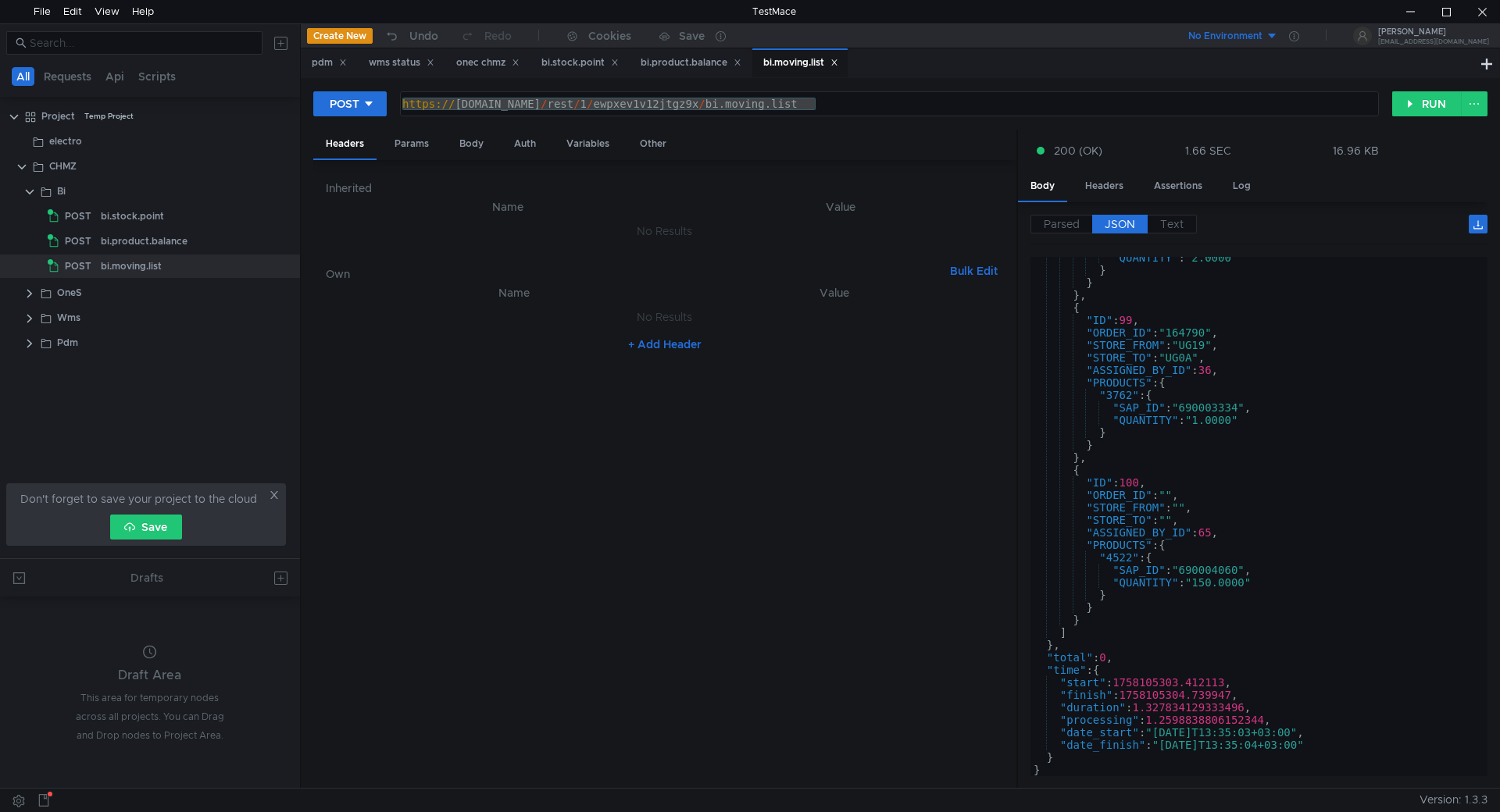
scroll to position [17846, 0]
click at [1074, 657] on div ""QUANTITY" : "2.0000" } } } , { "ID" : 99 , "ORDER_ID" : "164790" , "STORE_FROM…" at bounding box center [1256, 524] width 451 height 545
type textarea ""total": 0,"
click at [1074, 657] on div ""QUANTITY" : "2.0000" } } } , { "ID" : 99 , "ORDER_ID" : "164790" , "STORE_FROM…" at bounding box center [1256, 524] width 451 height 545
click at [470, 142] on div "Body" at bounding box center [472, 144] width 49 height 29
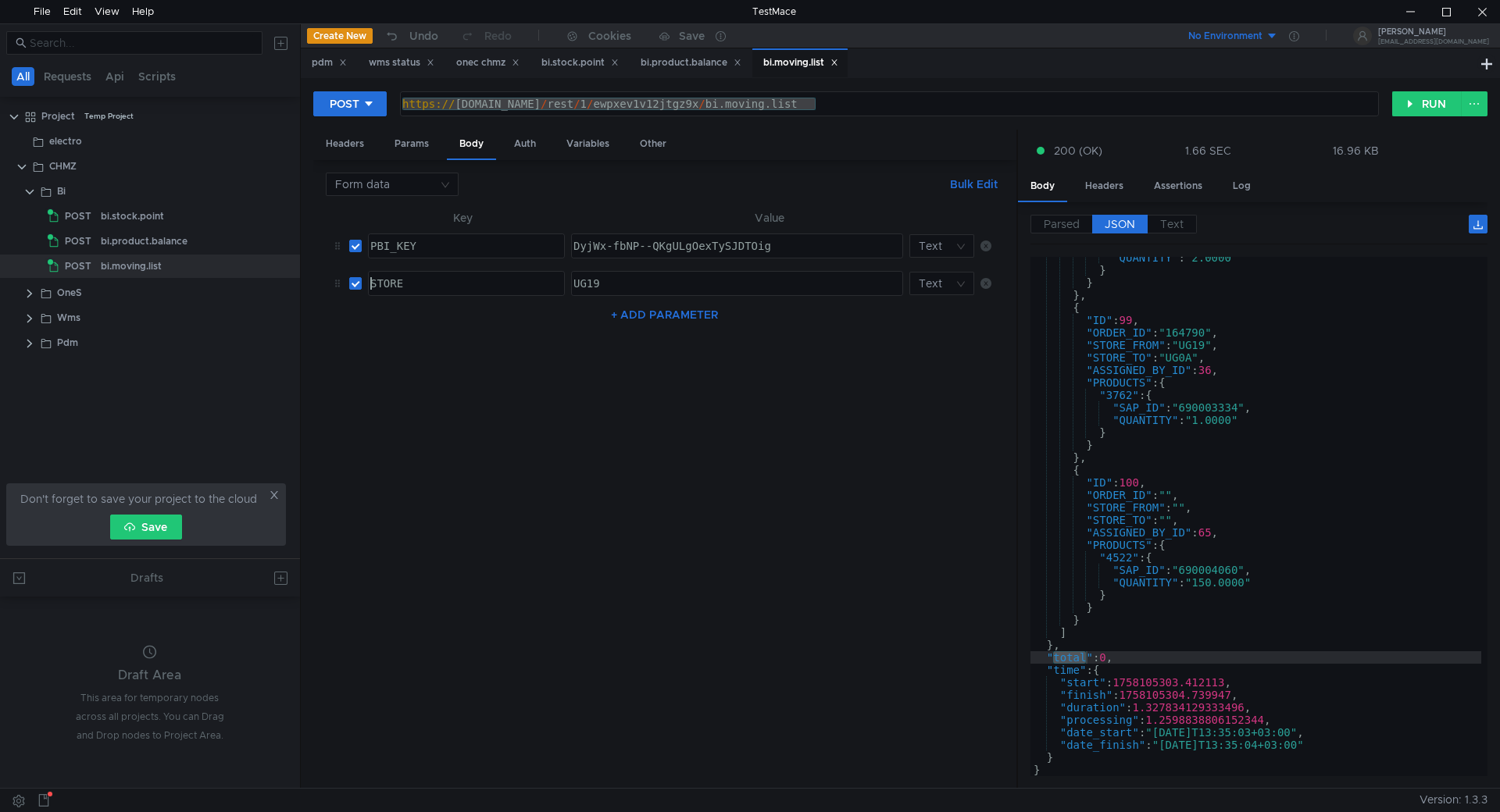
click at [385, 287] on div "STORE" at bounding box center [465, 296] width 195 height 37
click at [389, 280] on div "STORE" at bounding box center [467, 283] width 195 height 23
click at [389, 280] on div "STORE" at bounding box center [465, 296] width 195 height 37
paste textarea "LIMIT"
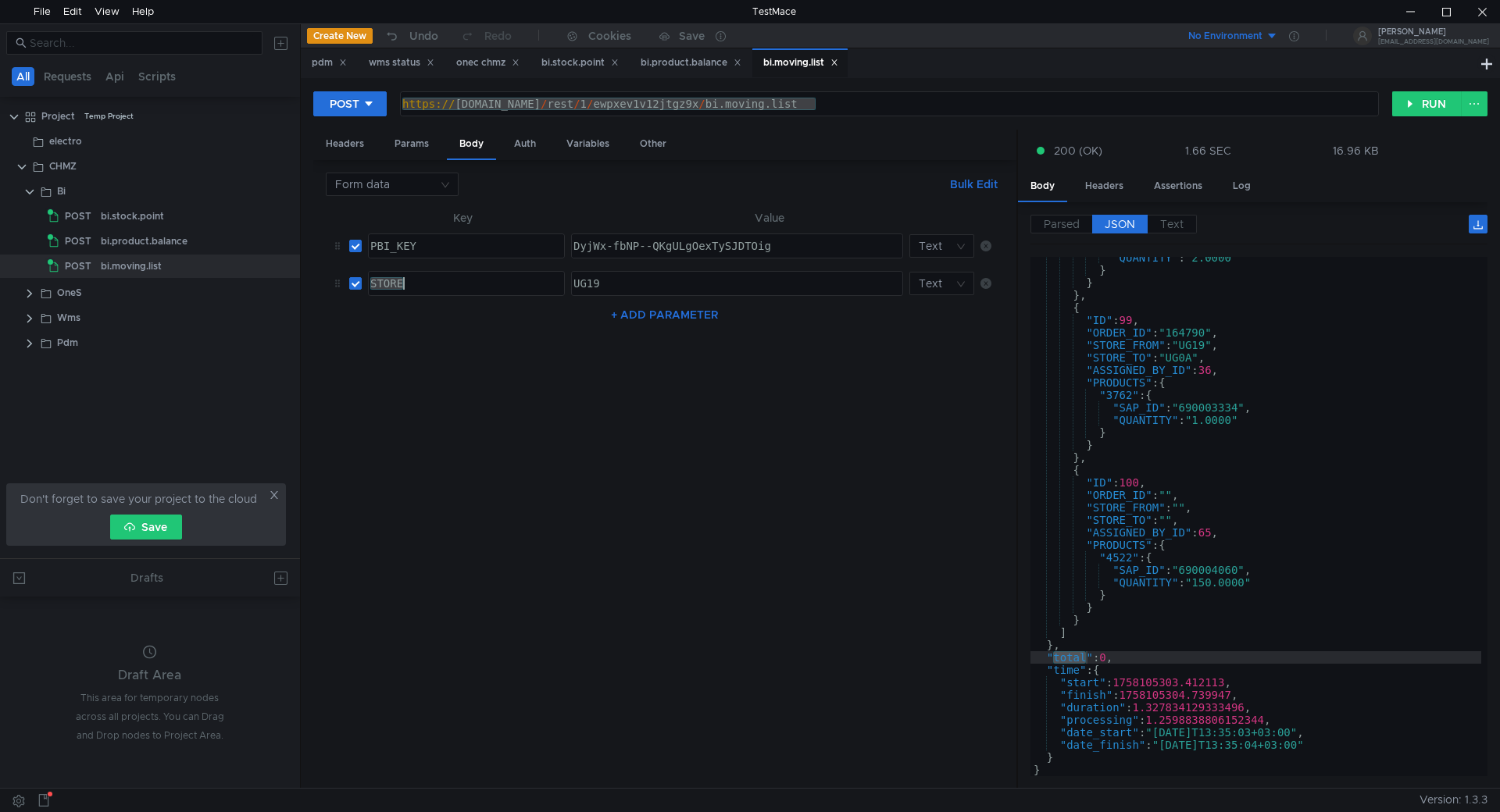
type textarea "LIMIT"
click at [596, 286] on div "UG19" at bounding box center [735, 296] width 331 height 37
type textarea "10"
click at [1429, 94] on button "RUN" at bounding box center [1427, 104] width 69 height 25
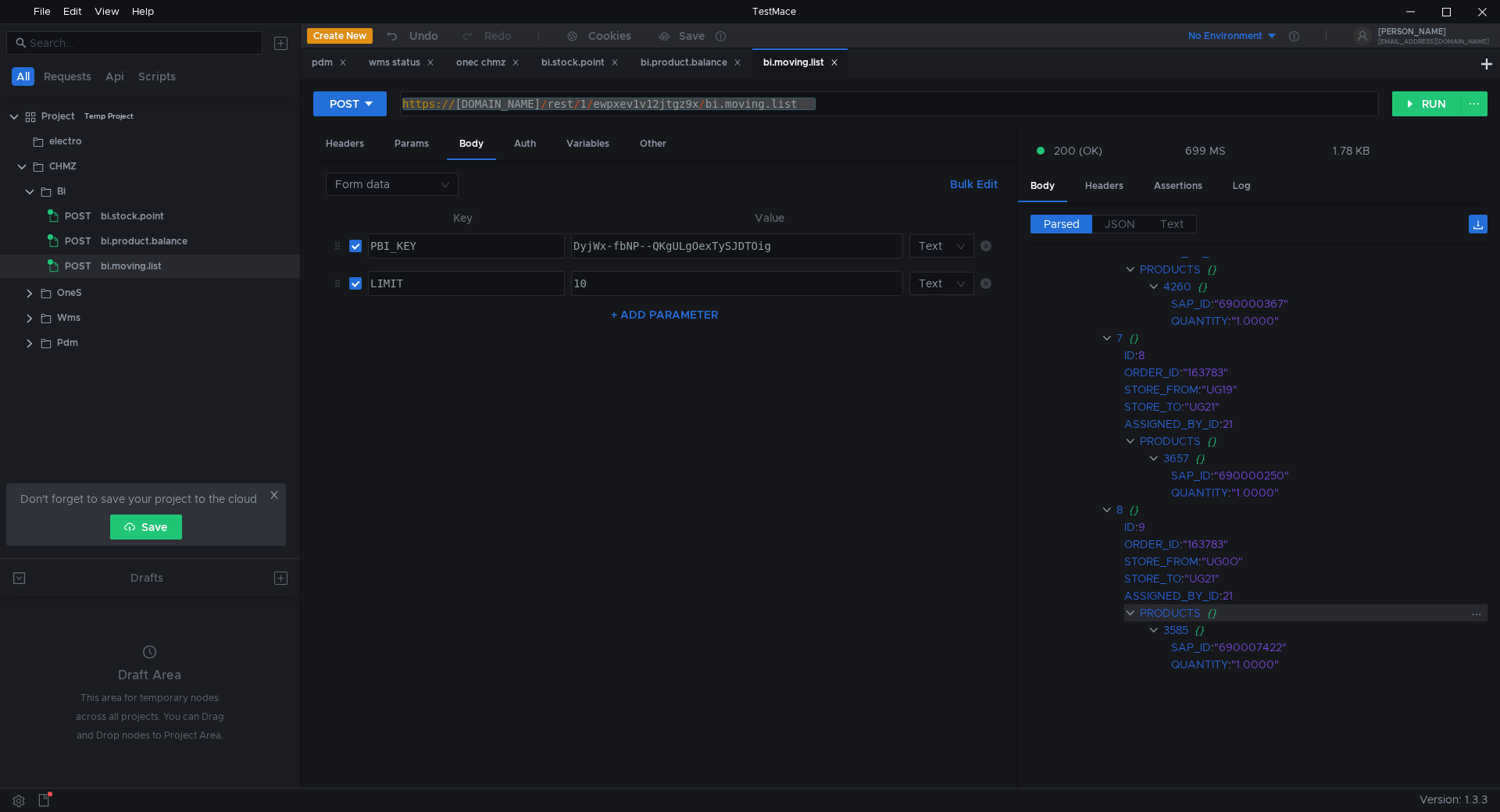
scroll to position [1674, 0]
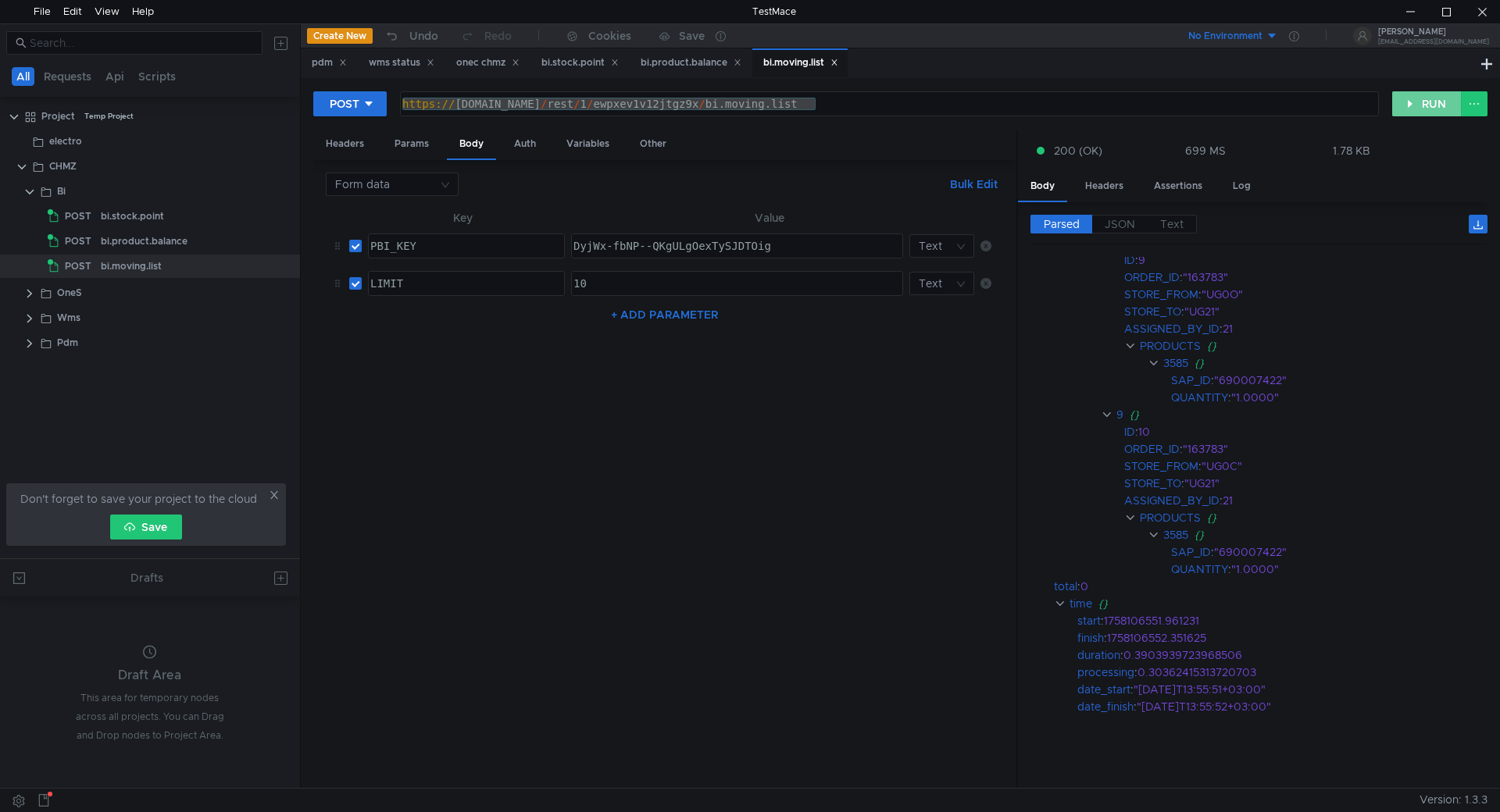
click at [1426, 106] on button "RUN" at bounding box center [1427, 104] width 69 height 25
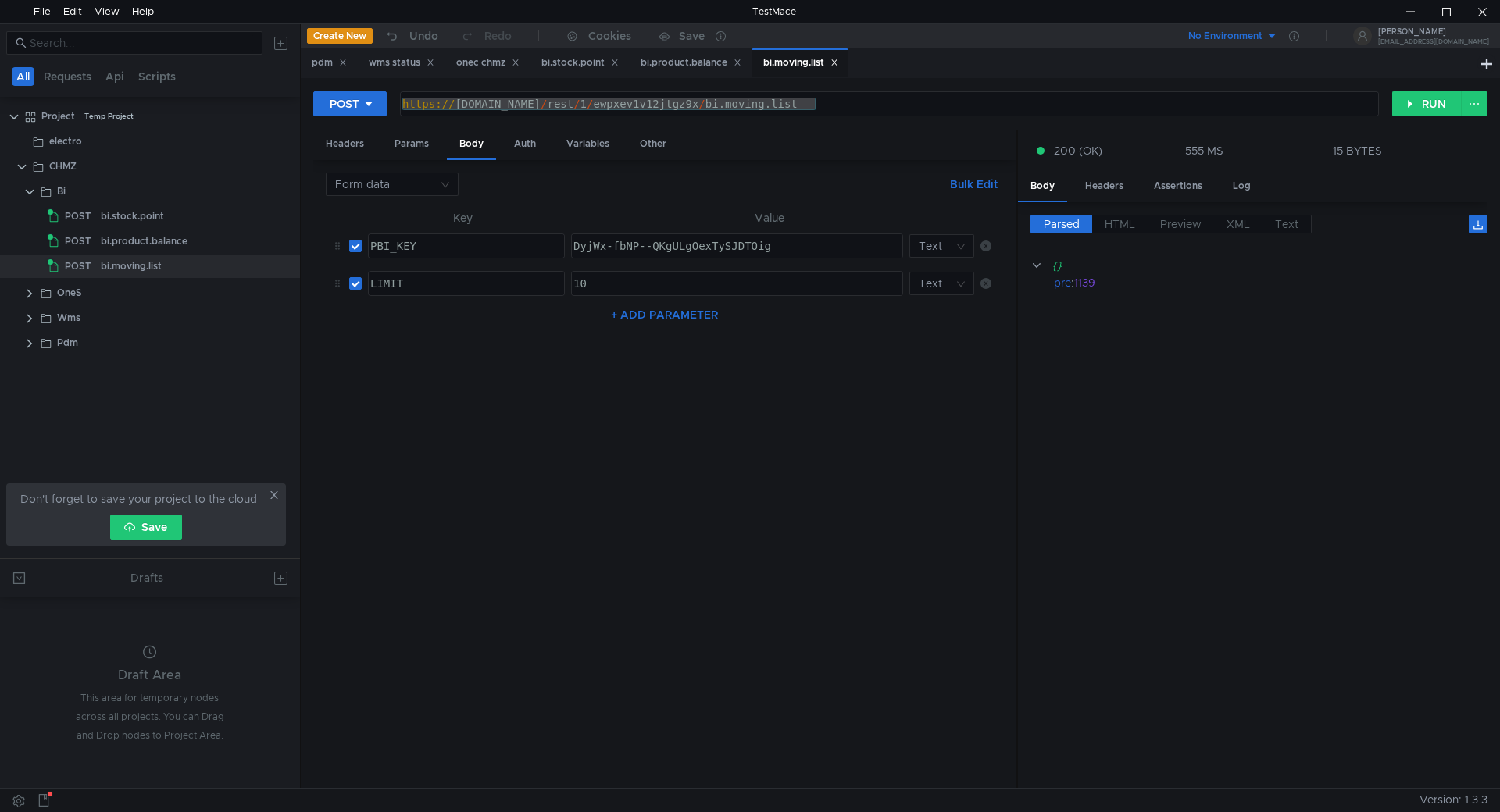
scroll to position [0, 0]
click at [1084, 279] on div "1139" at bounding box center [1271, 283] width 393 height 18
copy div "1139"
click at [1412, 103] on button "RUN" at bounding box center [1427, 104] width 69 height 25
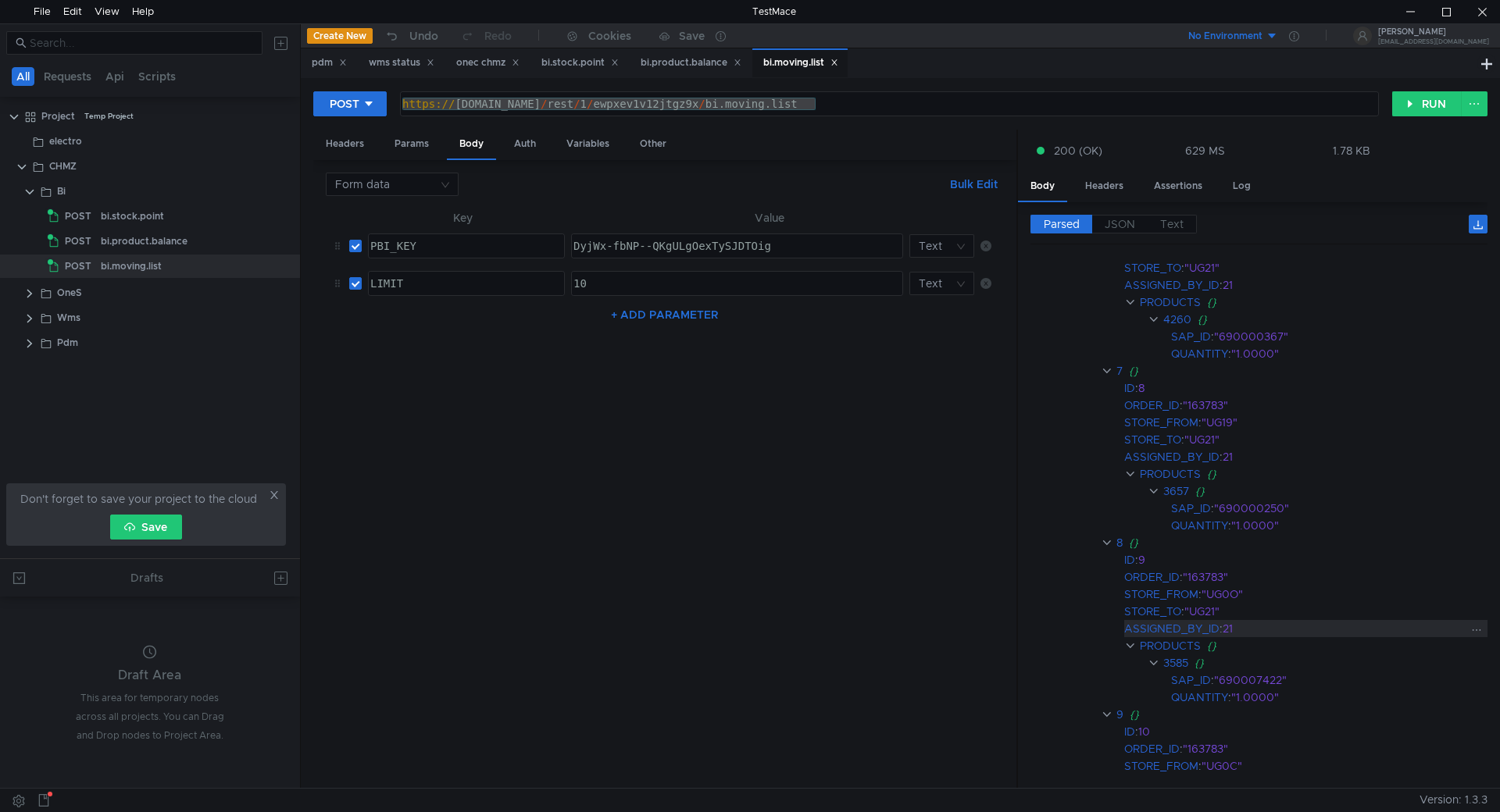
scroll to position [1674, 0]
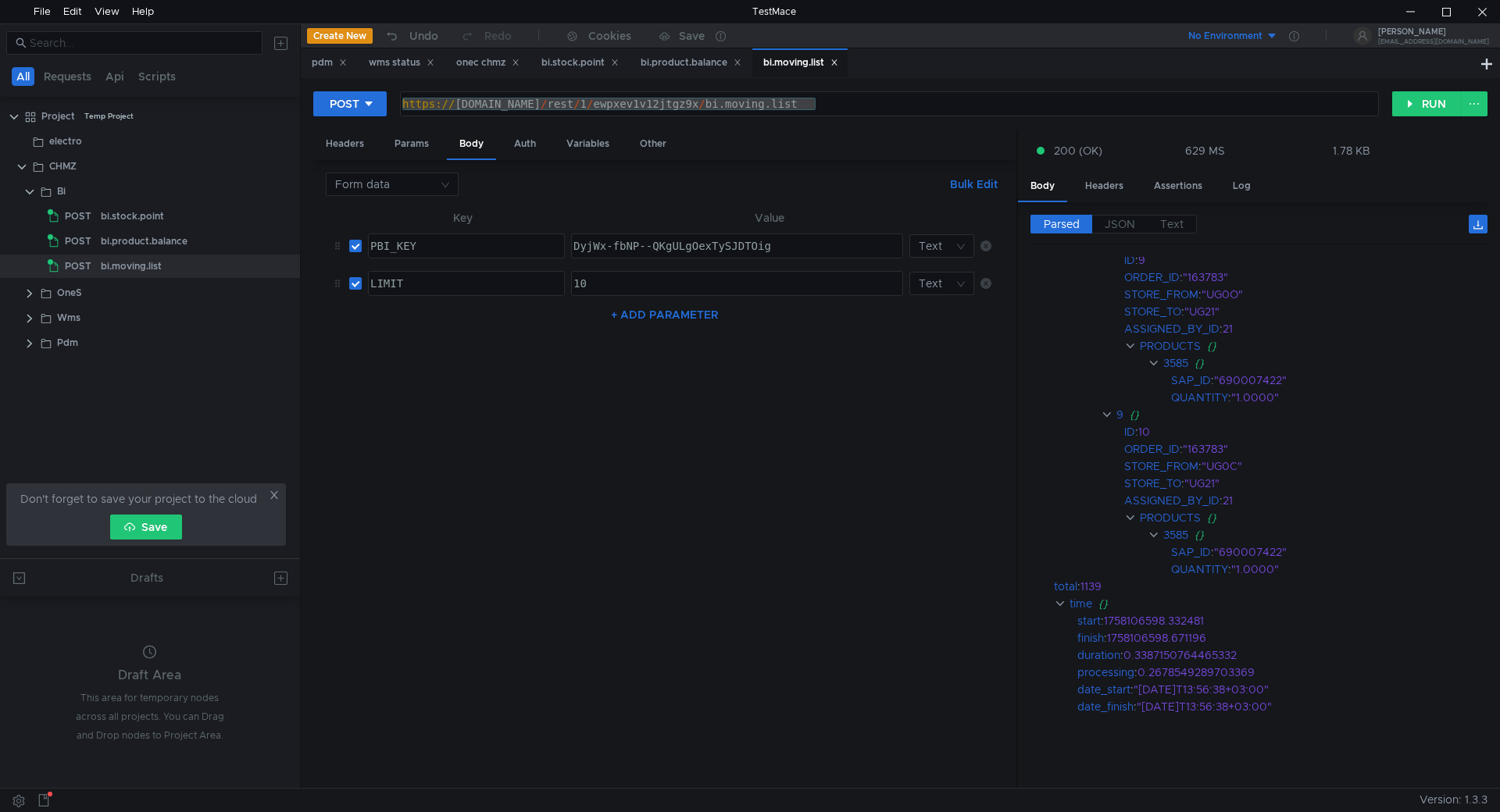
click at [774, 100] on div "https:// chmzdev33.omk.ru / rest / 1 / ewpxev1v12jtgz9x / bi.moving.list" at bounding box center [889, 103] width 978 height 23
drag, startPoint x: 727, startPoint y: 102, endPoint x: 991, endPoint y: 95, distance: 264.1
click at [991, 95] on div "https:// chmzdev33.omk.ru / rest / 1 / ewpxev1v12jtgz9x / bi.moving.list" at bounding box center [889, 103] width 978 height 23
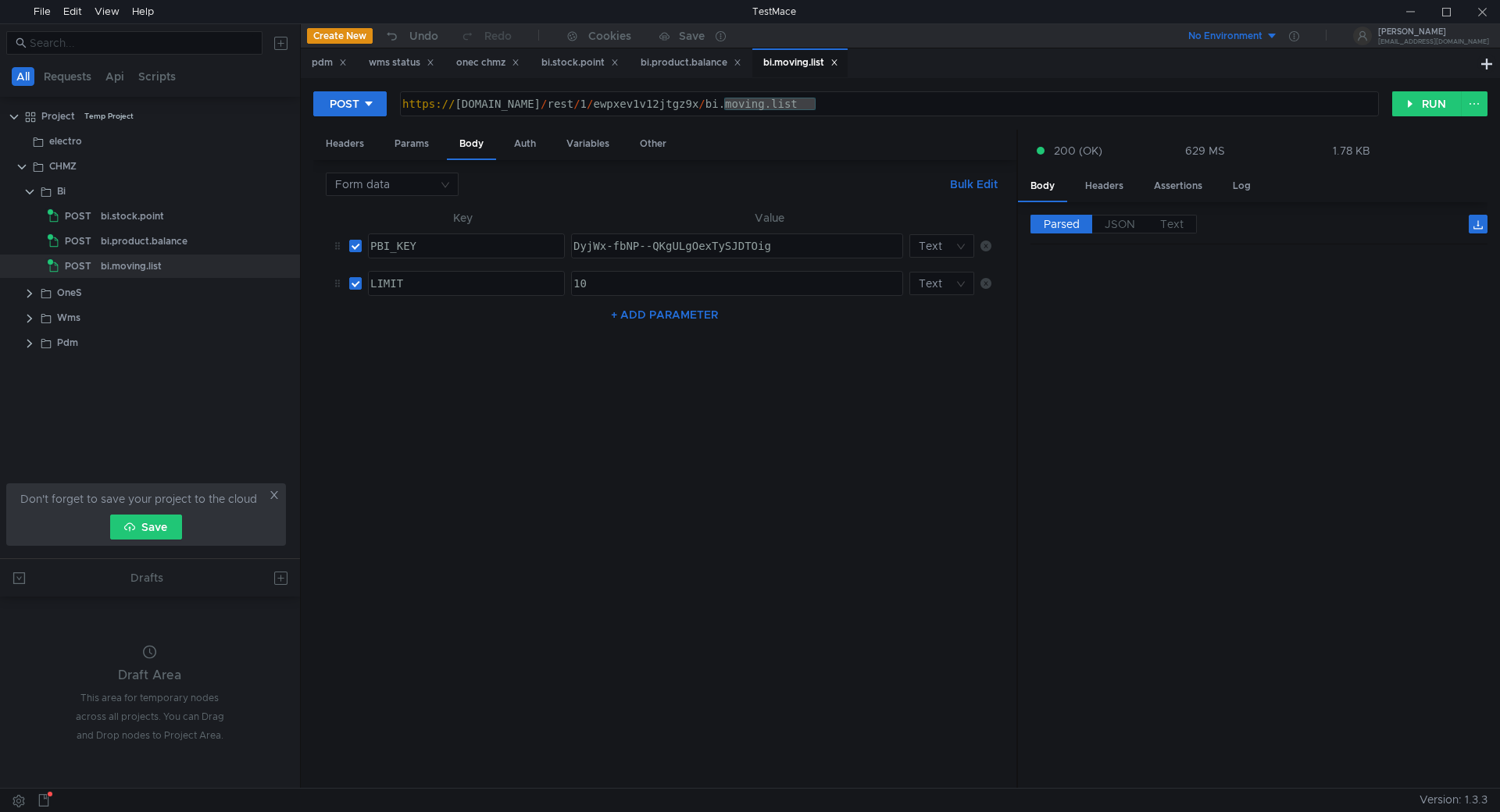
scroll to position [1674, 0]
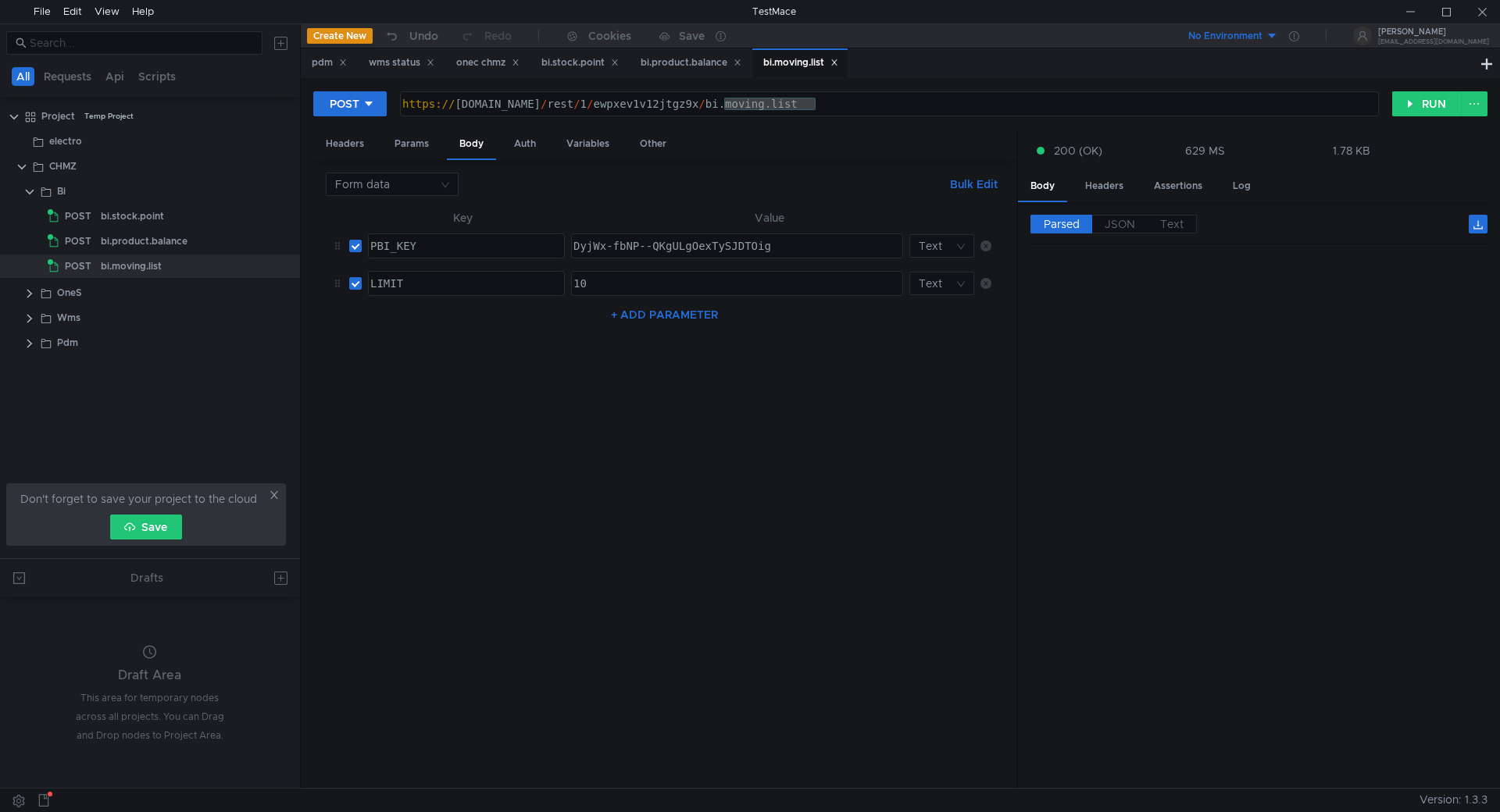
scroll to position [1674, 0]
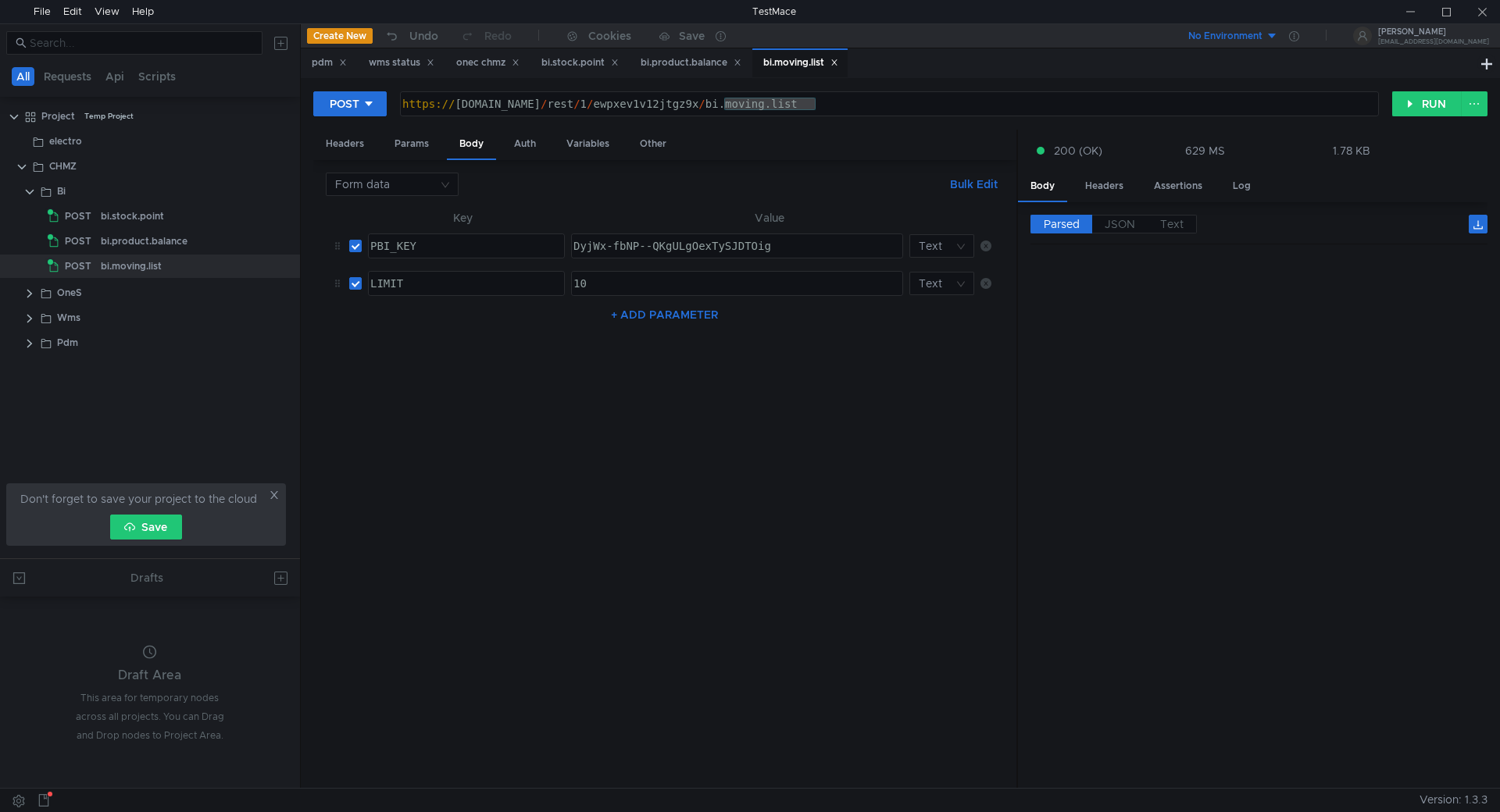
scroll to position [1674, 0]
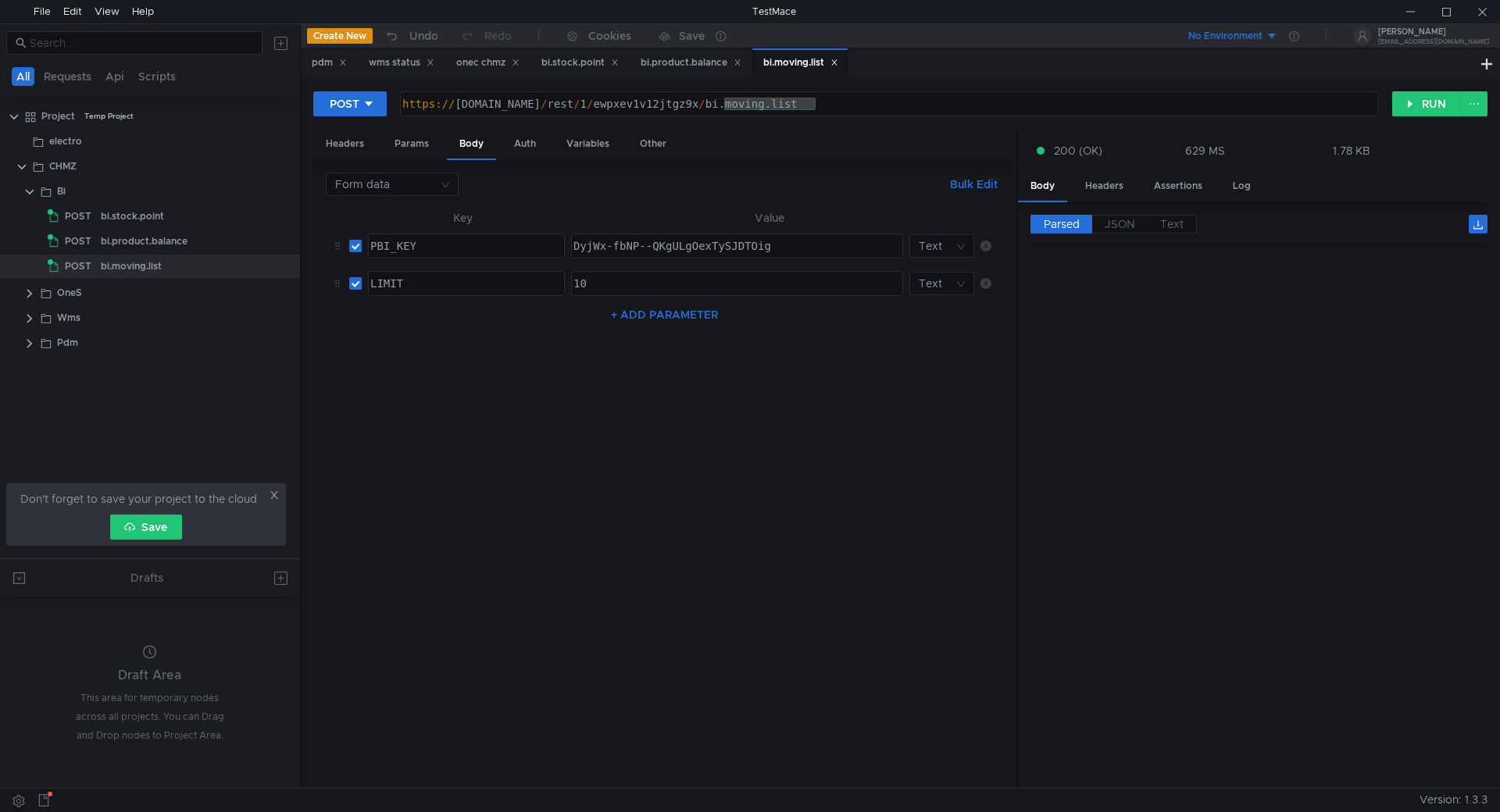
scroll to position [1674, 0]
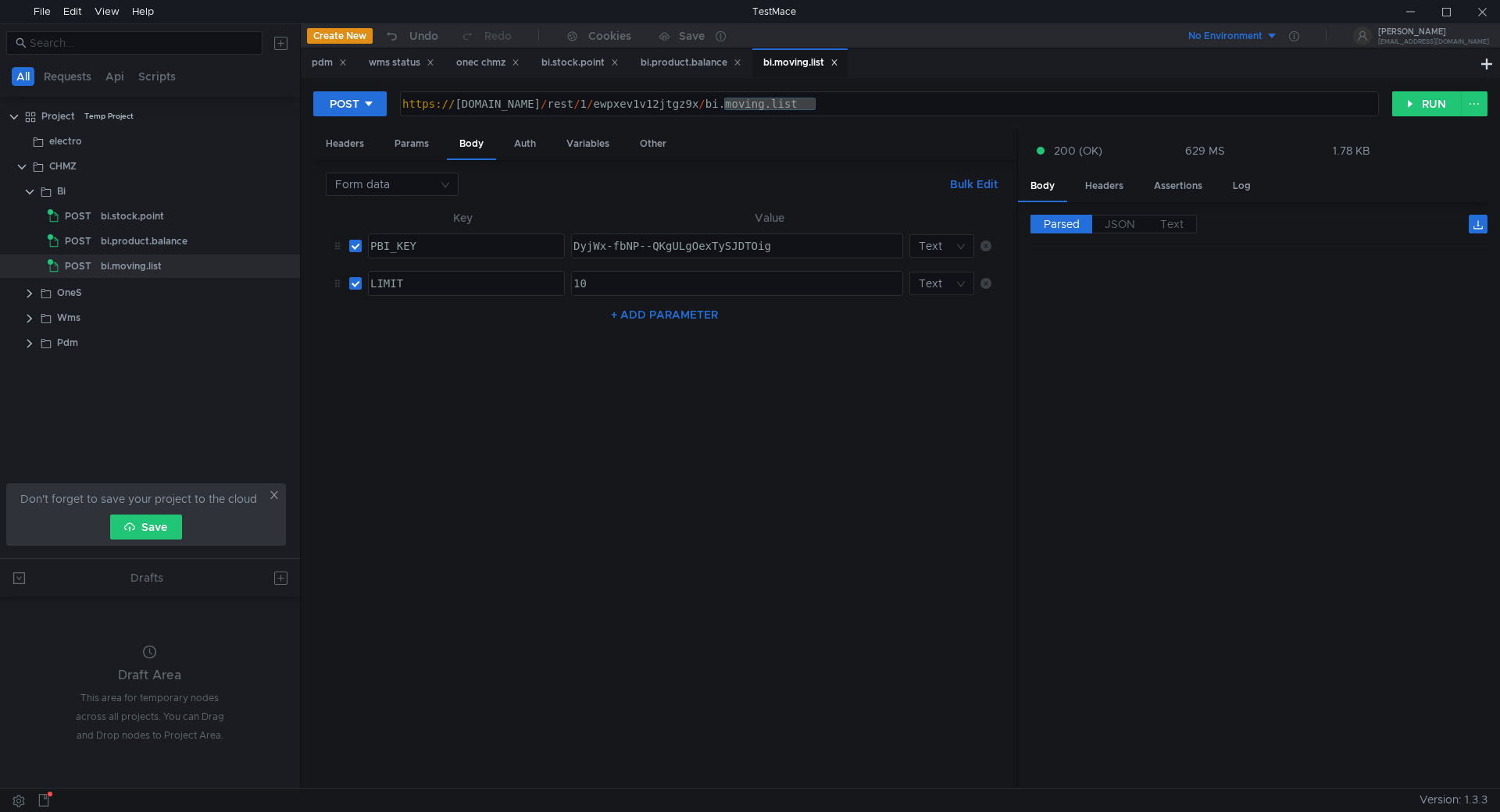
scroll to position [1674, 0]
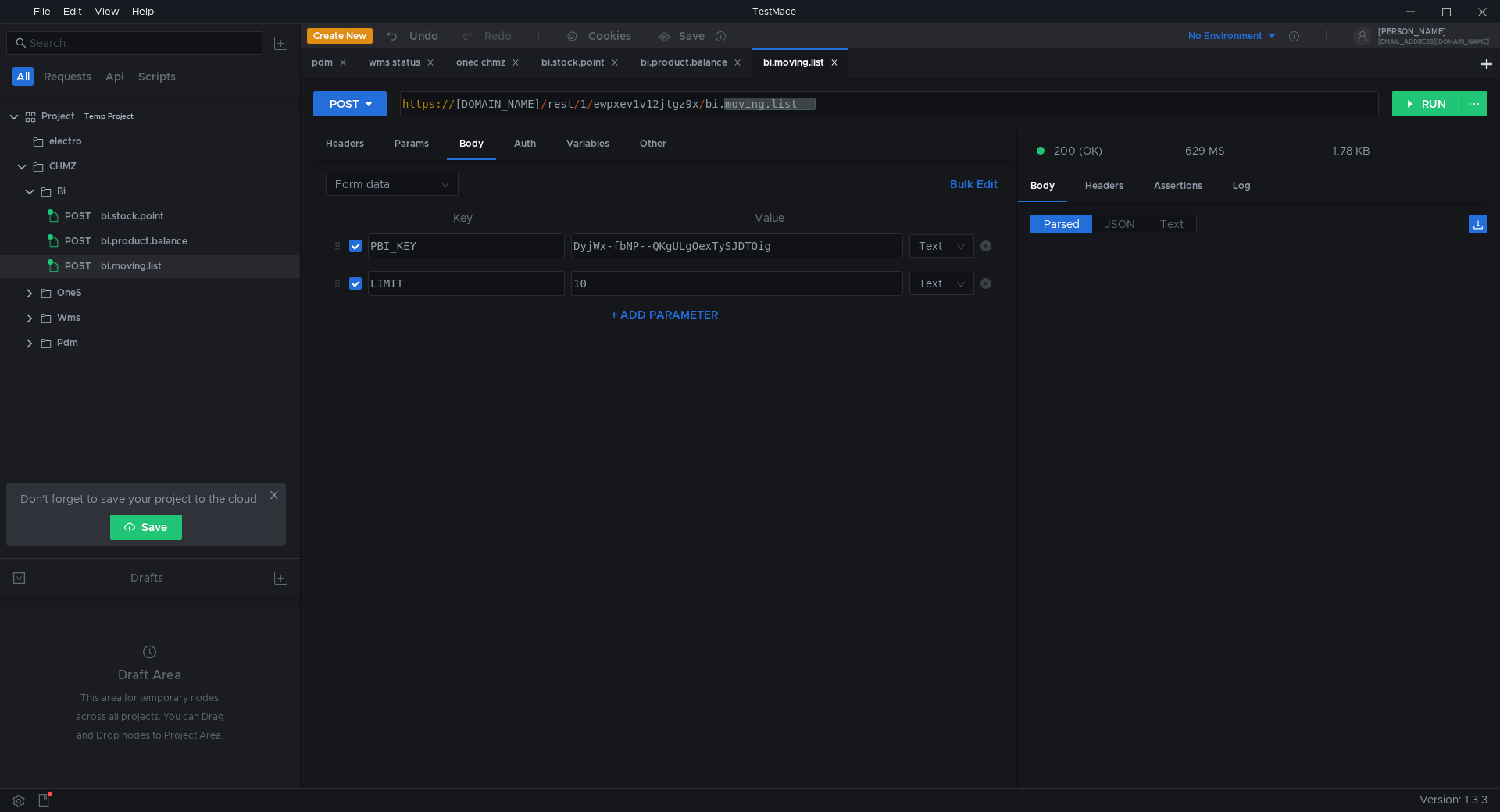
scroll to position [1674, 0]
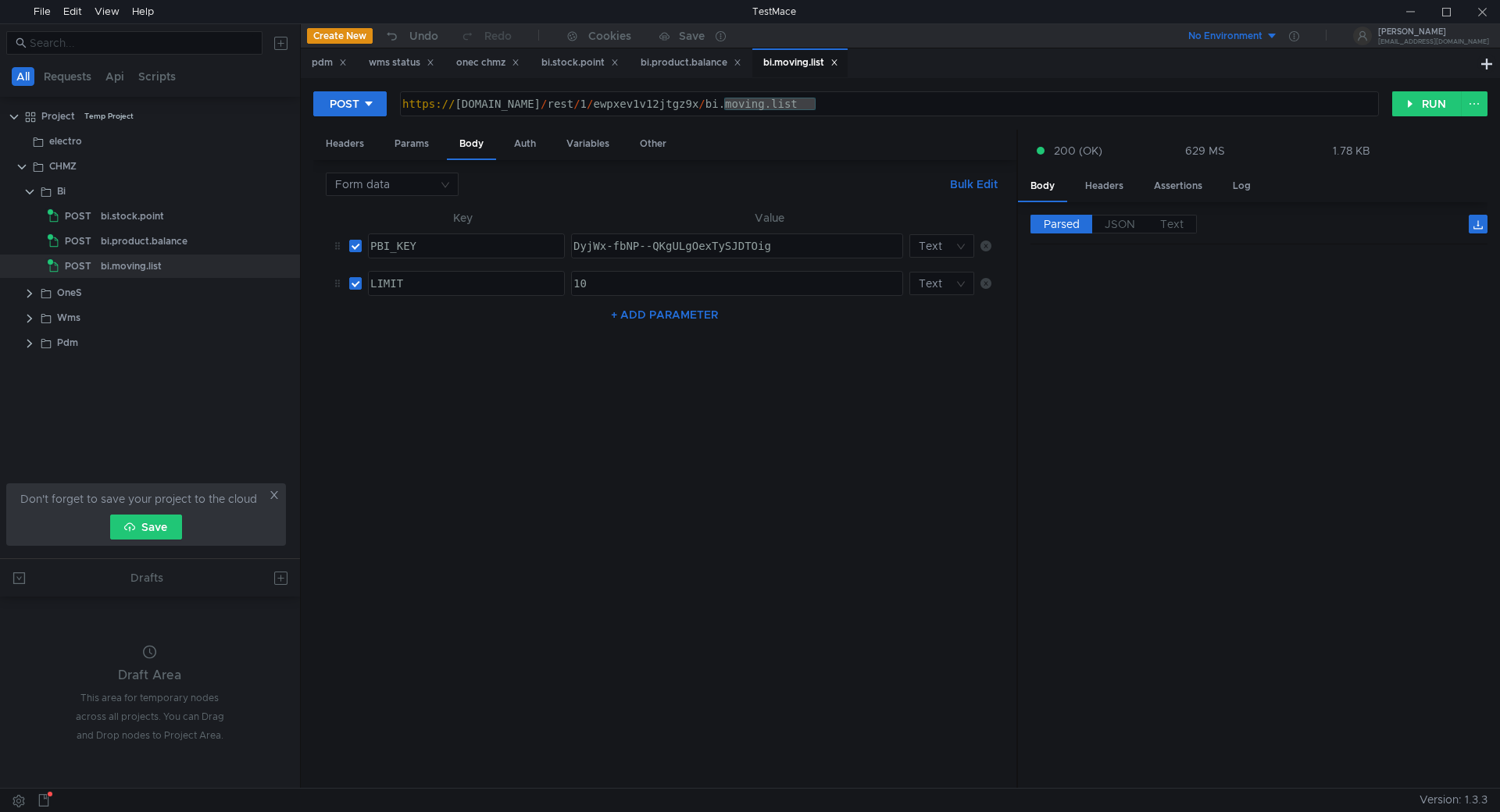
scroll to position [1674, 0]
